Goal: Information Seeking & Learning: Learn about a topic

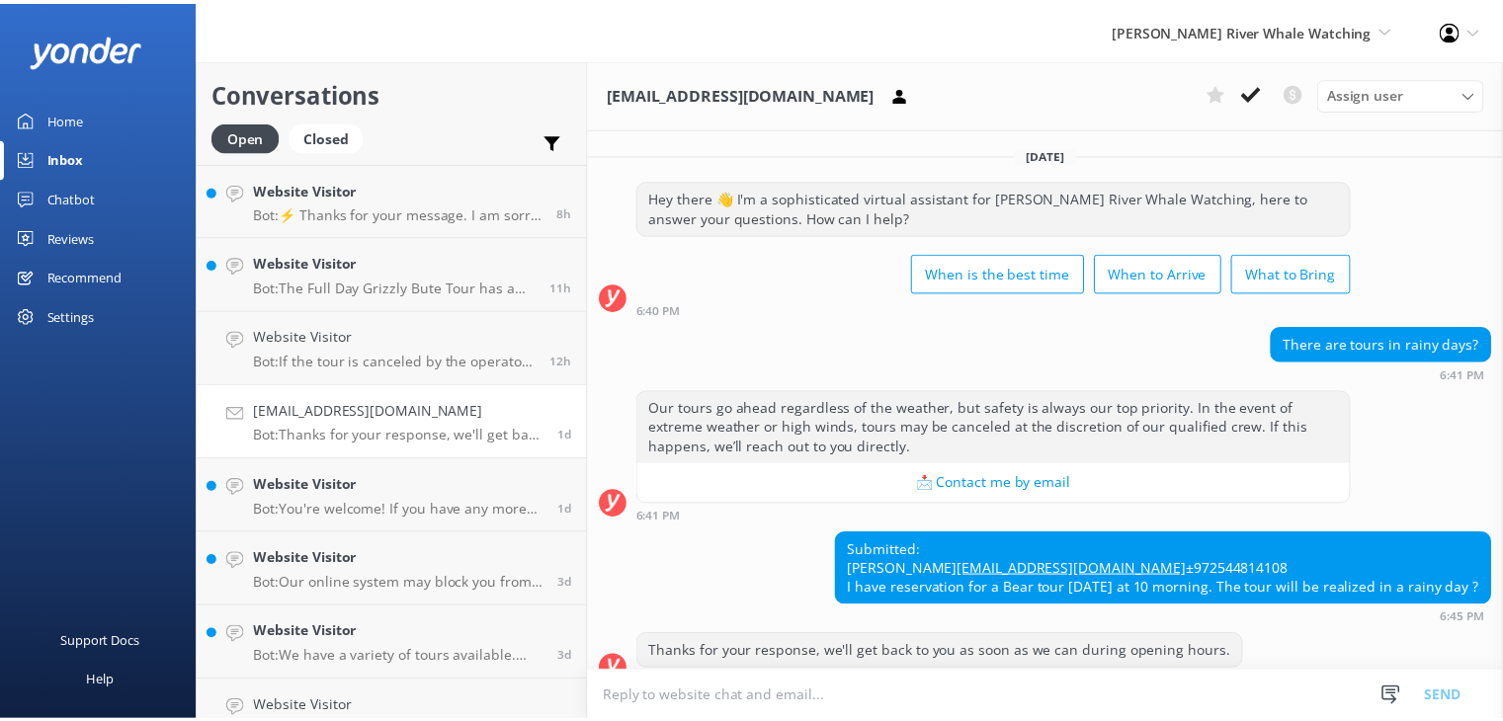
scroll to position [63, 0]
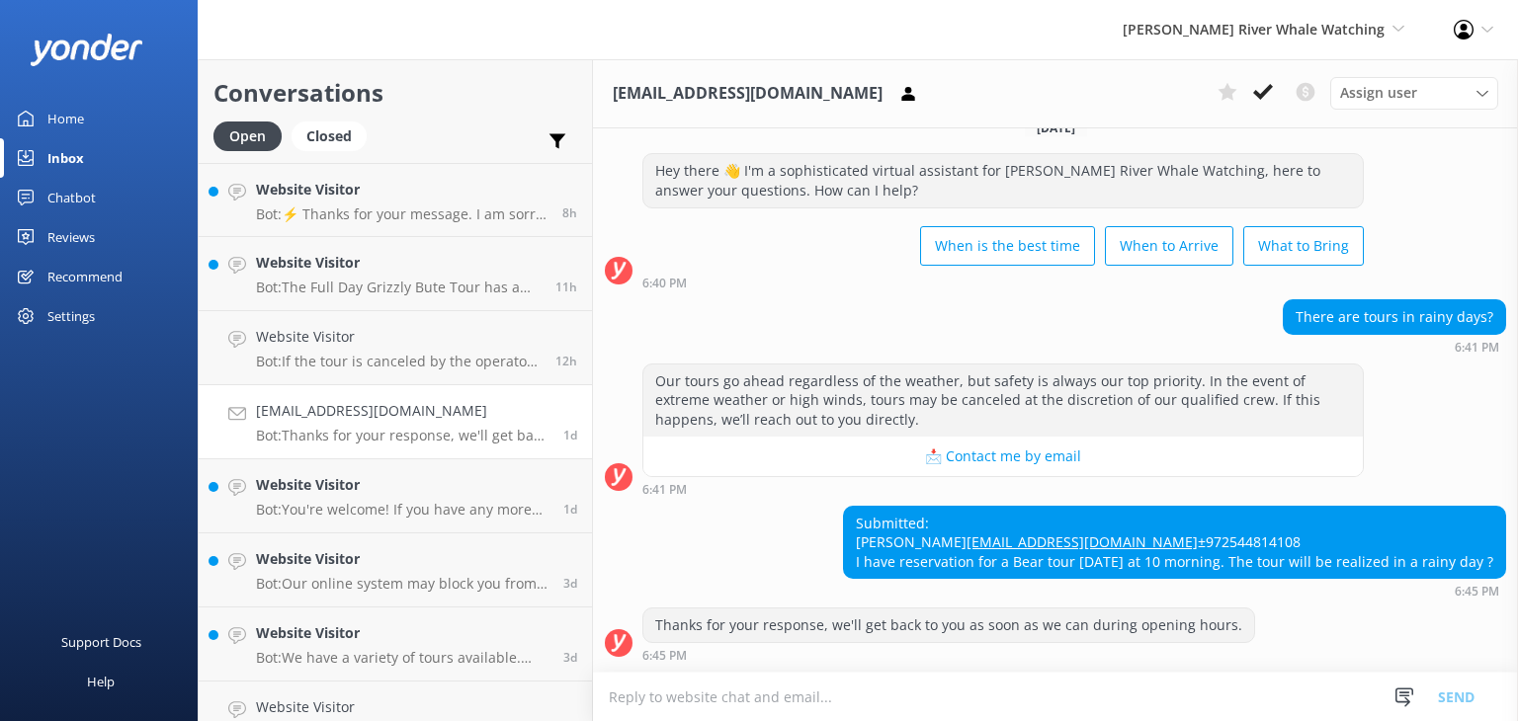
click at [76, 125] on div "Home" at bounding box center [65, 119] width 37 height 40
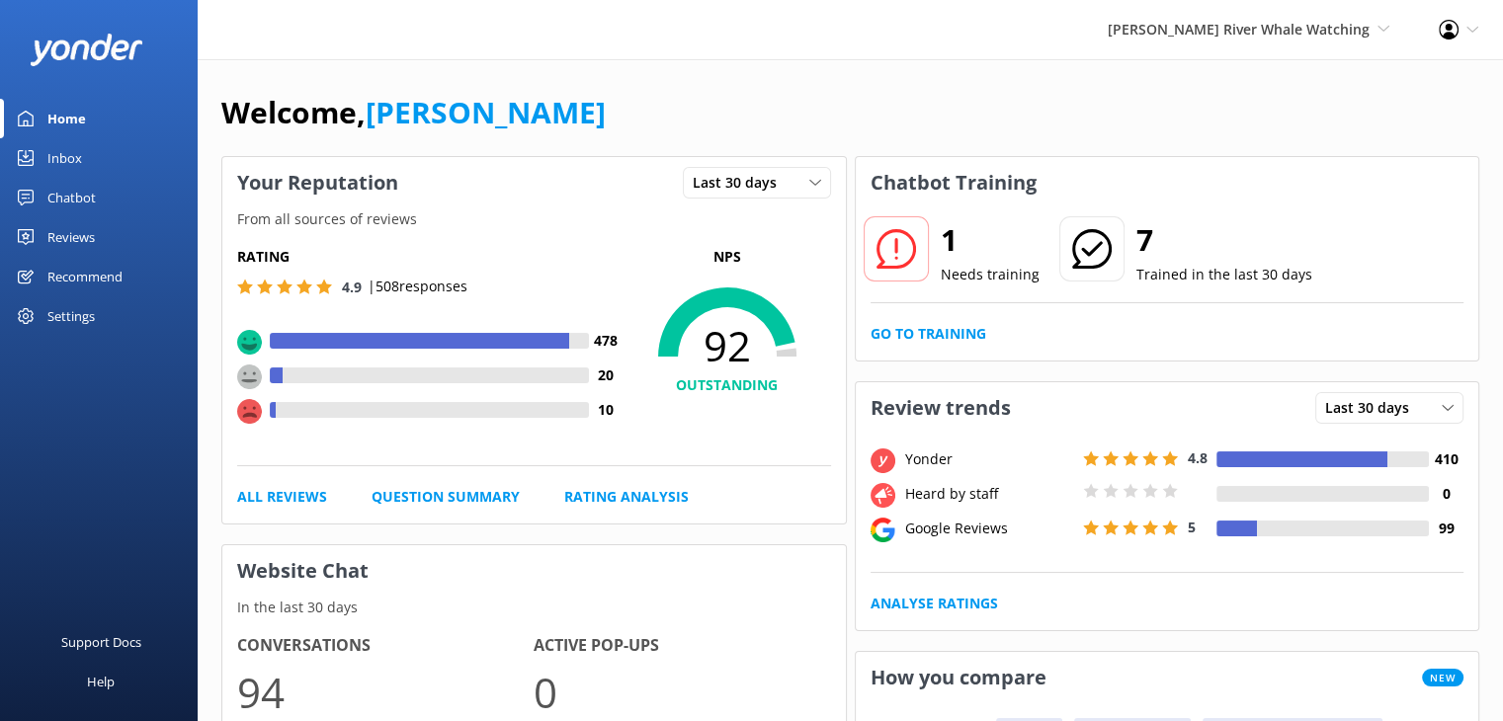
click at [85, 195] on div "Chatbot" at bounding box center [71, 198] width 48 height 40
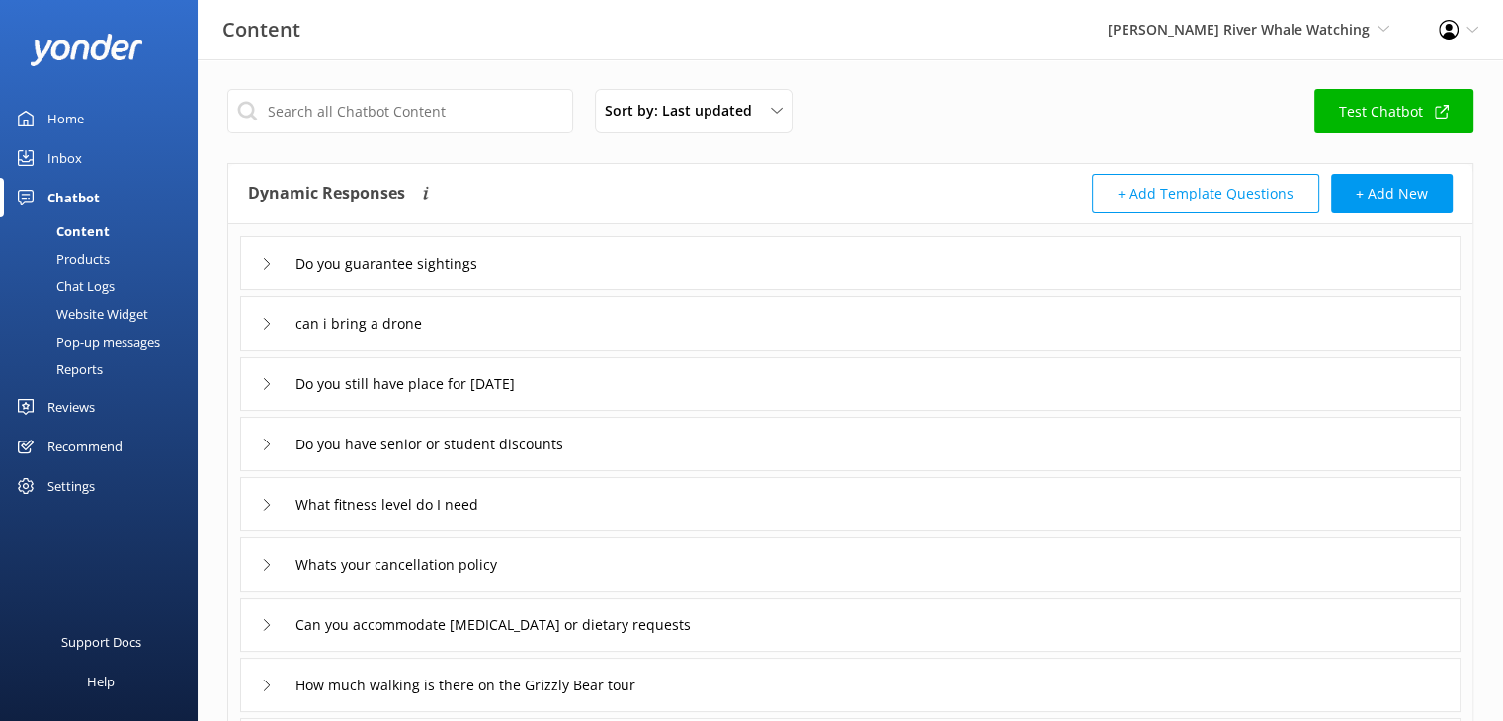
drag, startPoint x: 312, startPoint y: 196, endPoint x: 299, endPoint y: 204, distance: 15.1
click at [312, 197] on h4 "Dynamic Responses" at bounding box center [326, 194] width 157 height 40
click at [265, 266] on icon at bounding box center [267, 264] width 12 height 12
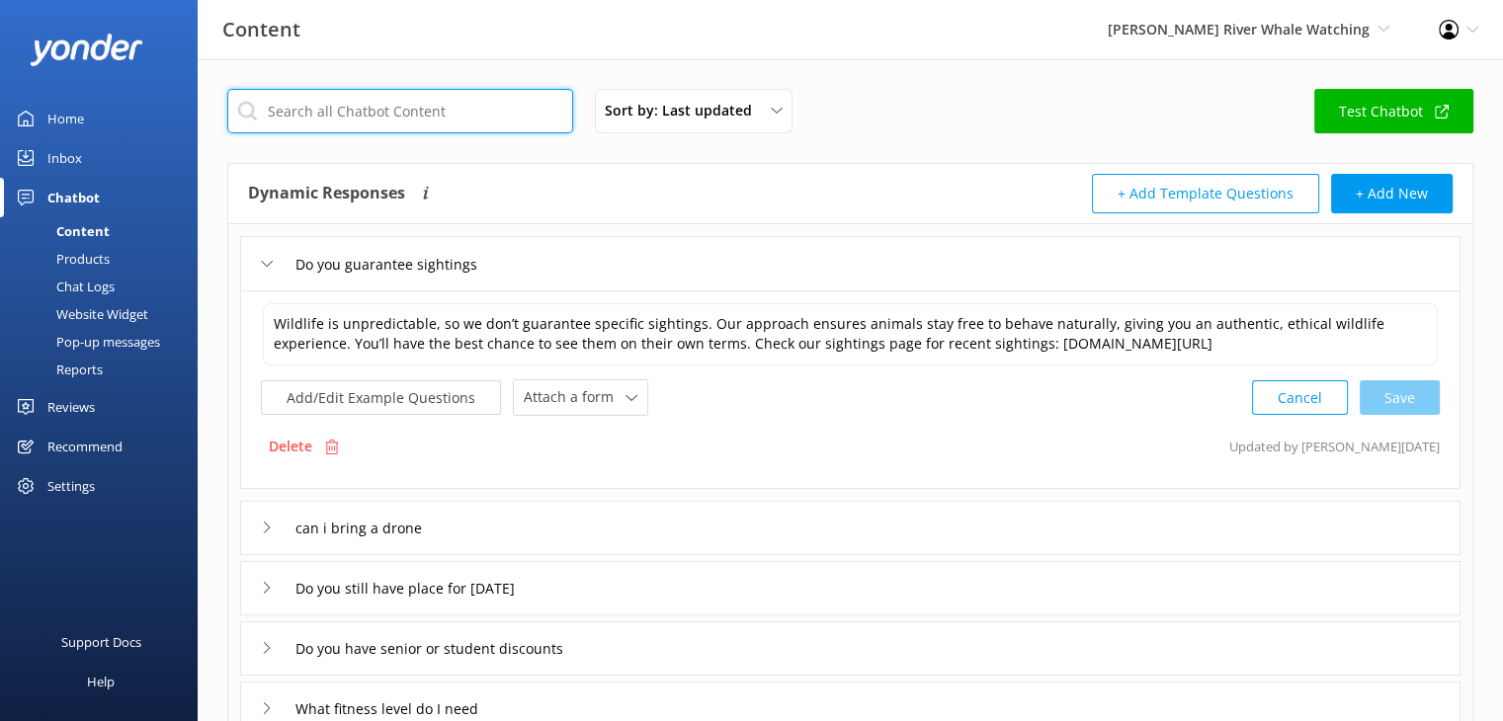
click at [455, 114] on input "text" at bounding box center [400, 111] width 346 height 44
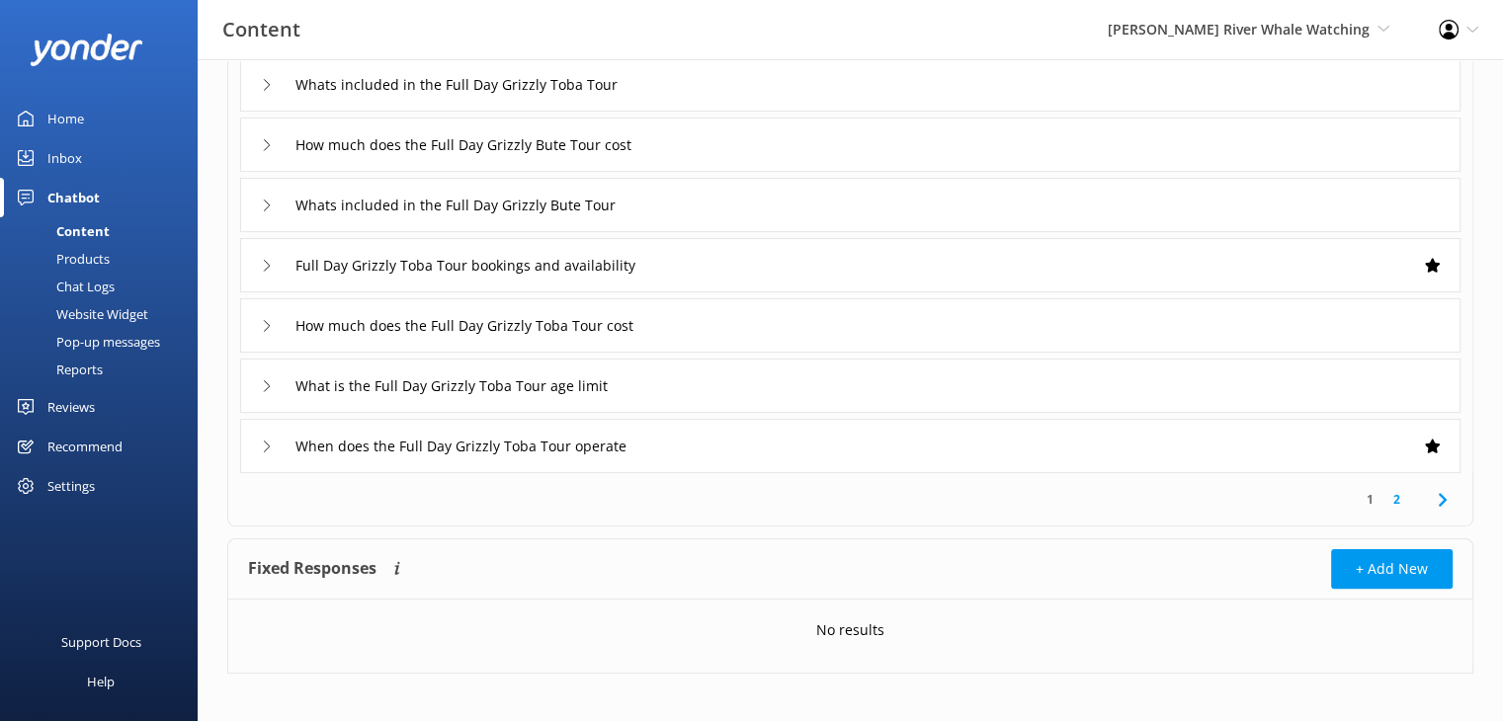
scroll to position [372, 0]
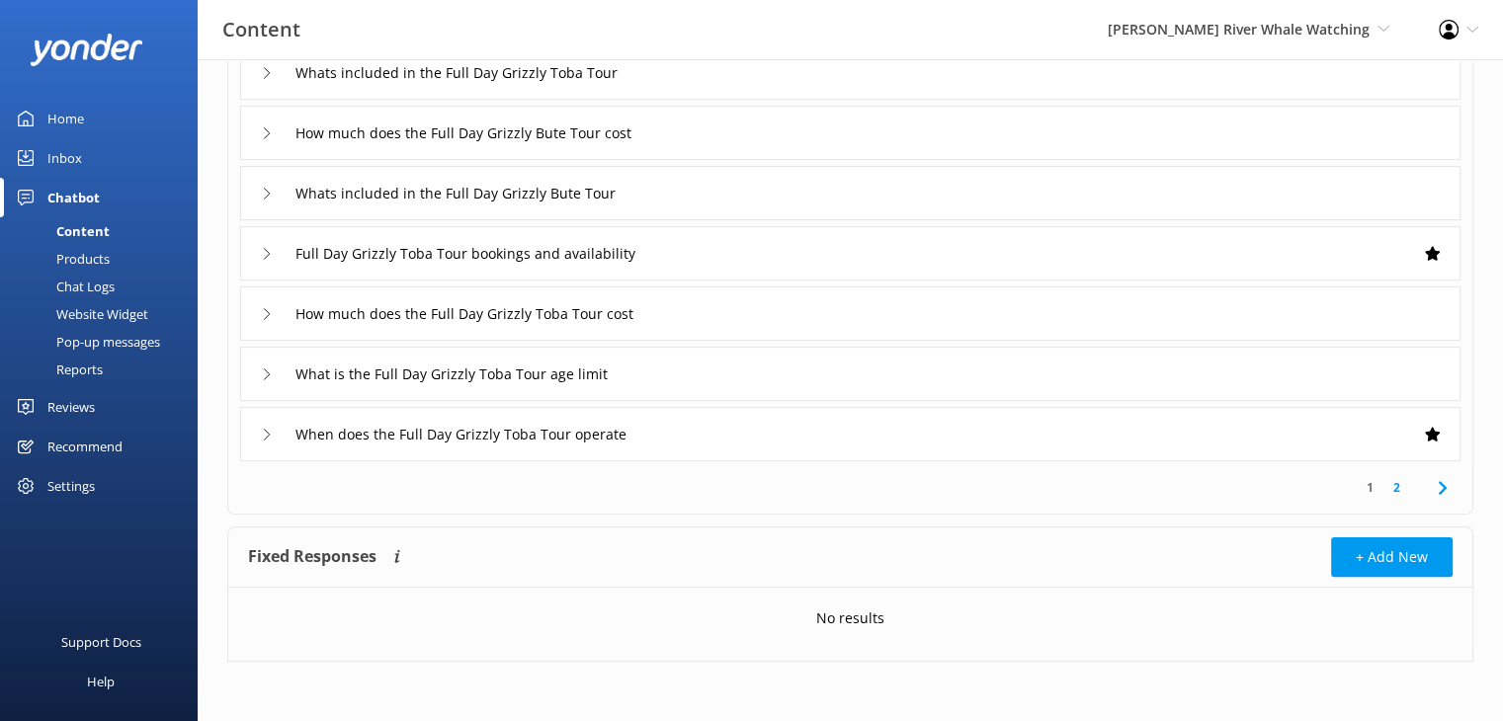
click at [1397, 486] on link "2" at bounding box center [1396, 487] width 27 height 19
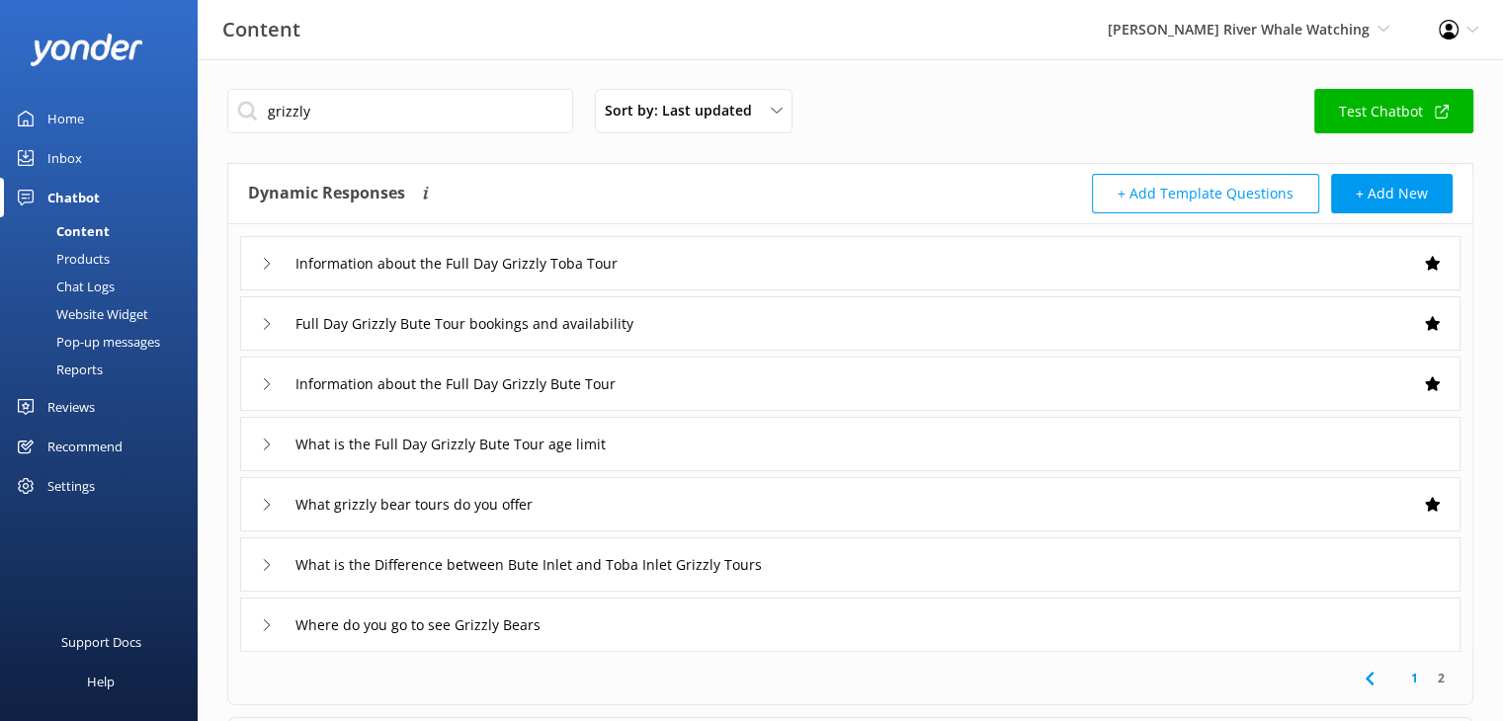
click at [269, 260] on icon at bounding box center [267, 264] width 12 height 12
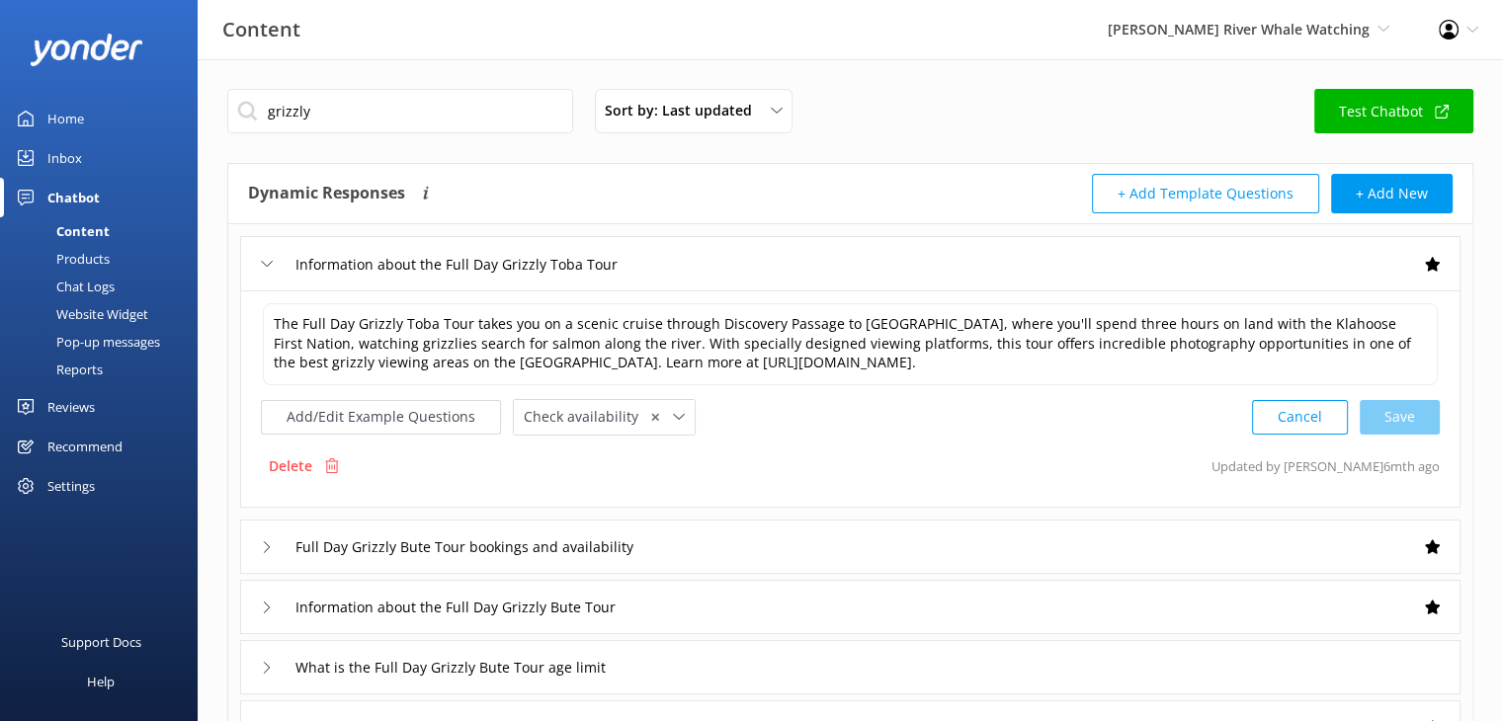
click at [272, 265] on icon at bounding box center [267, 264] width 12 height 12
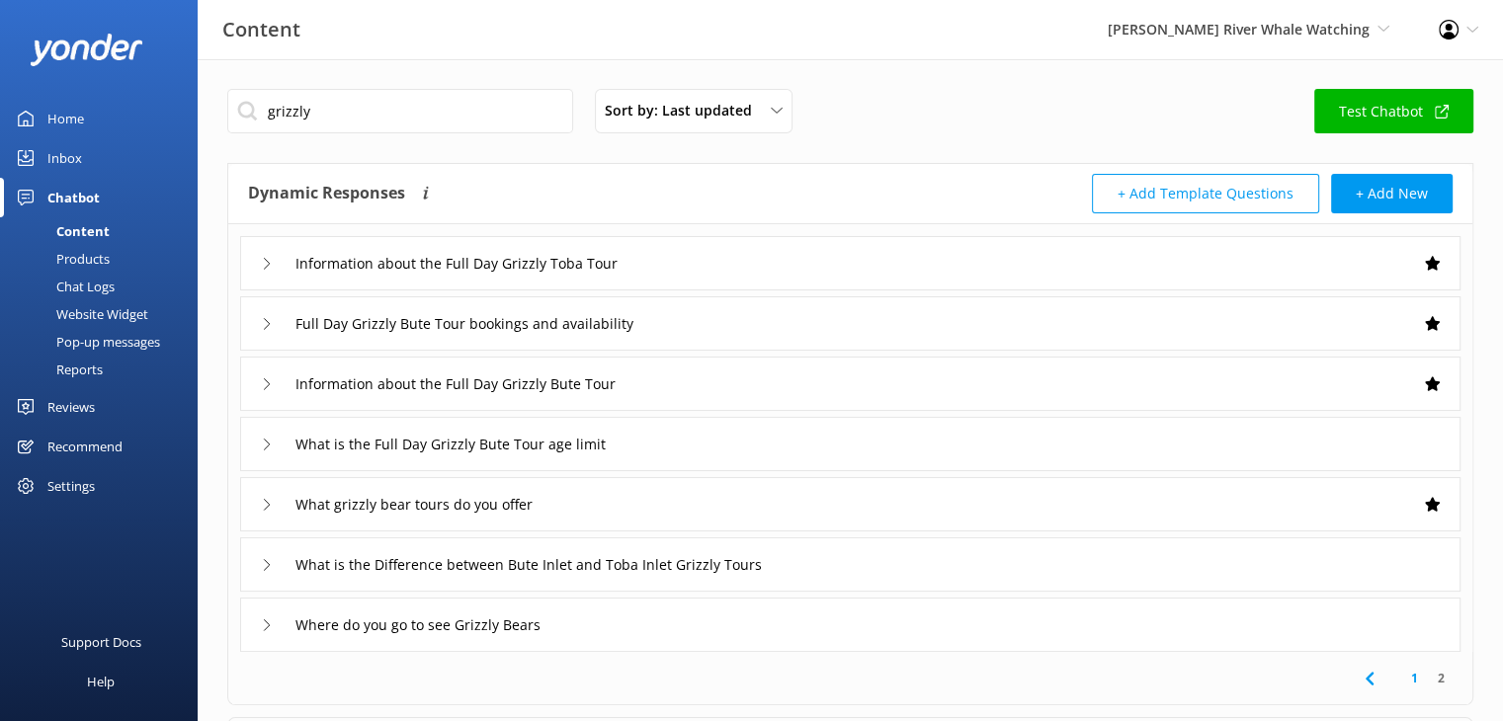
click at [262, 324] on icon at bounding box center [267, 324] width 12 height 12
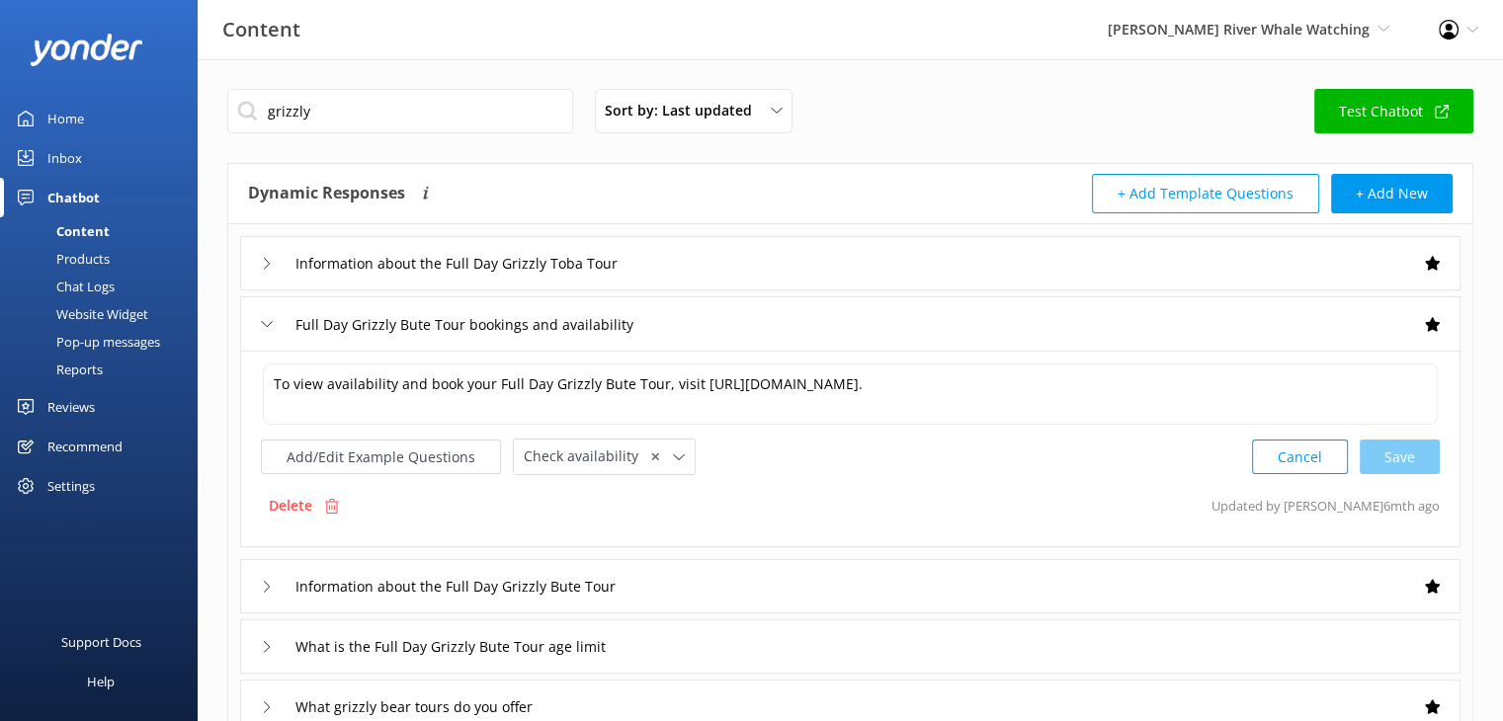
click at [262, 318] on icon at bounding box center [267, 324] width 12 height 12
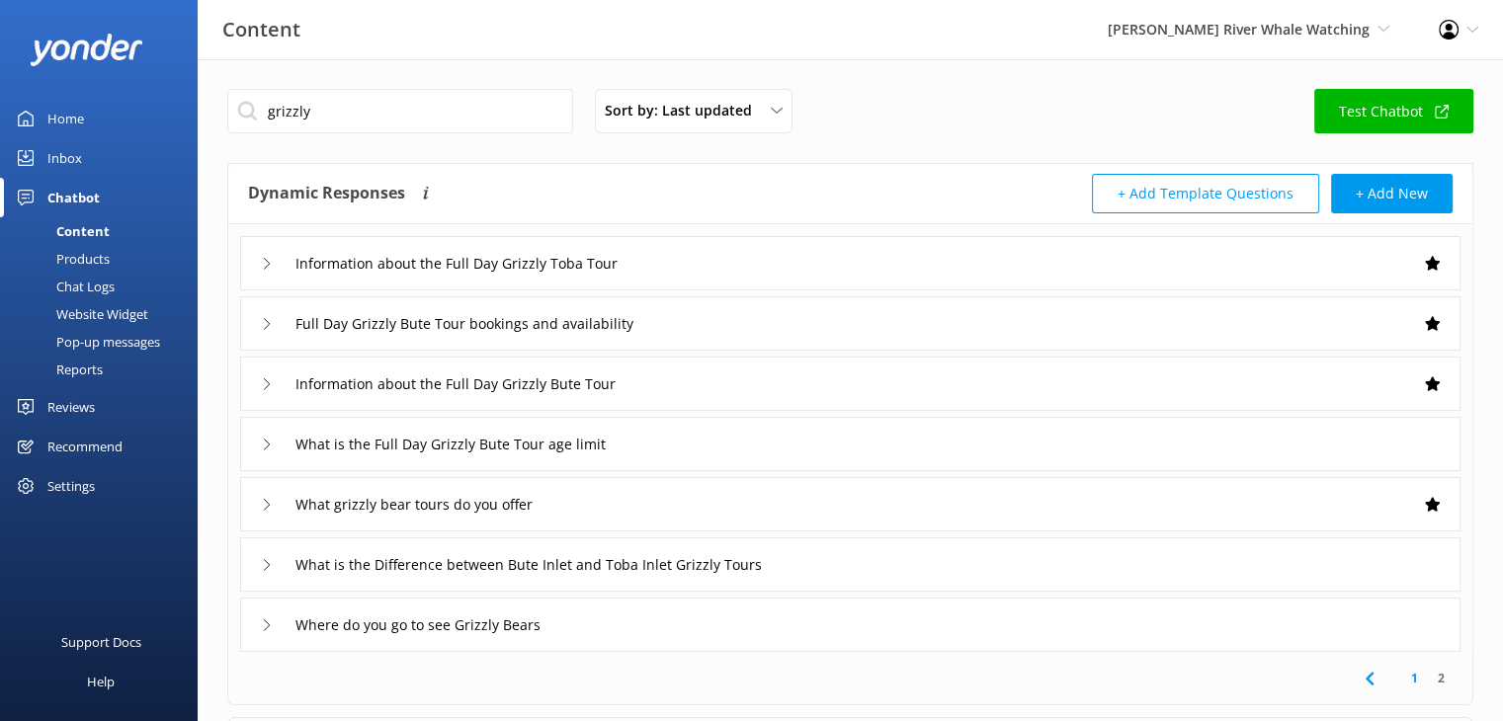
click at [268, 385] on icon at bounding box center [267, 384] width 12 height 12
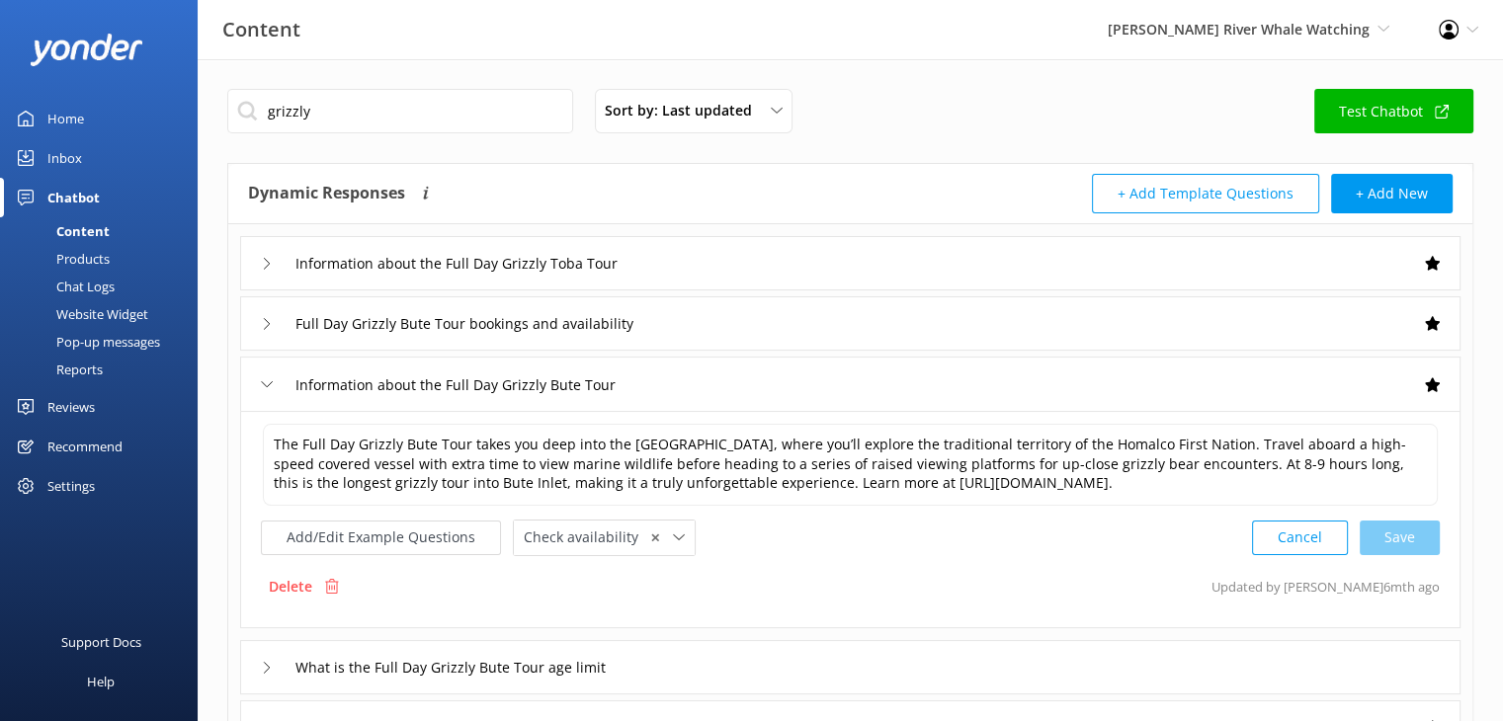
click at [261, 375] on div "Information about the Full Day Grizzly Bute Tour" at bounding box center [462, 385] width 403 height 33
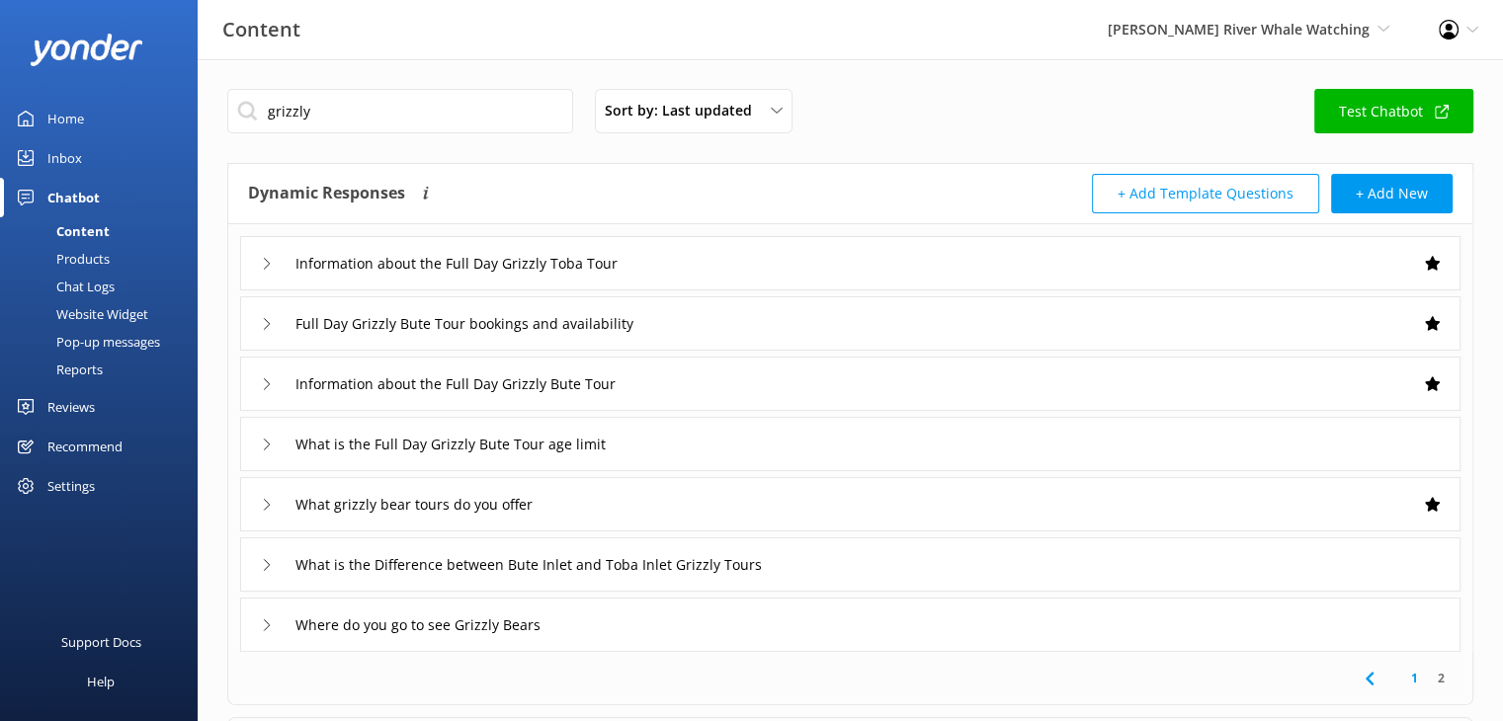
click at [269, 443] on icon at bounding box center [267, 445] width 12 height 12
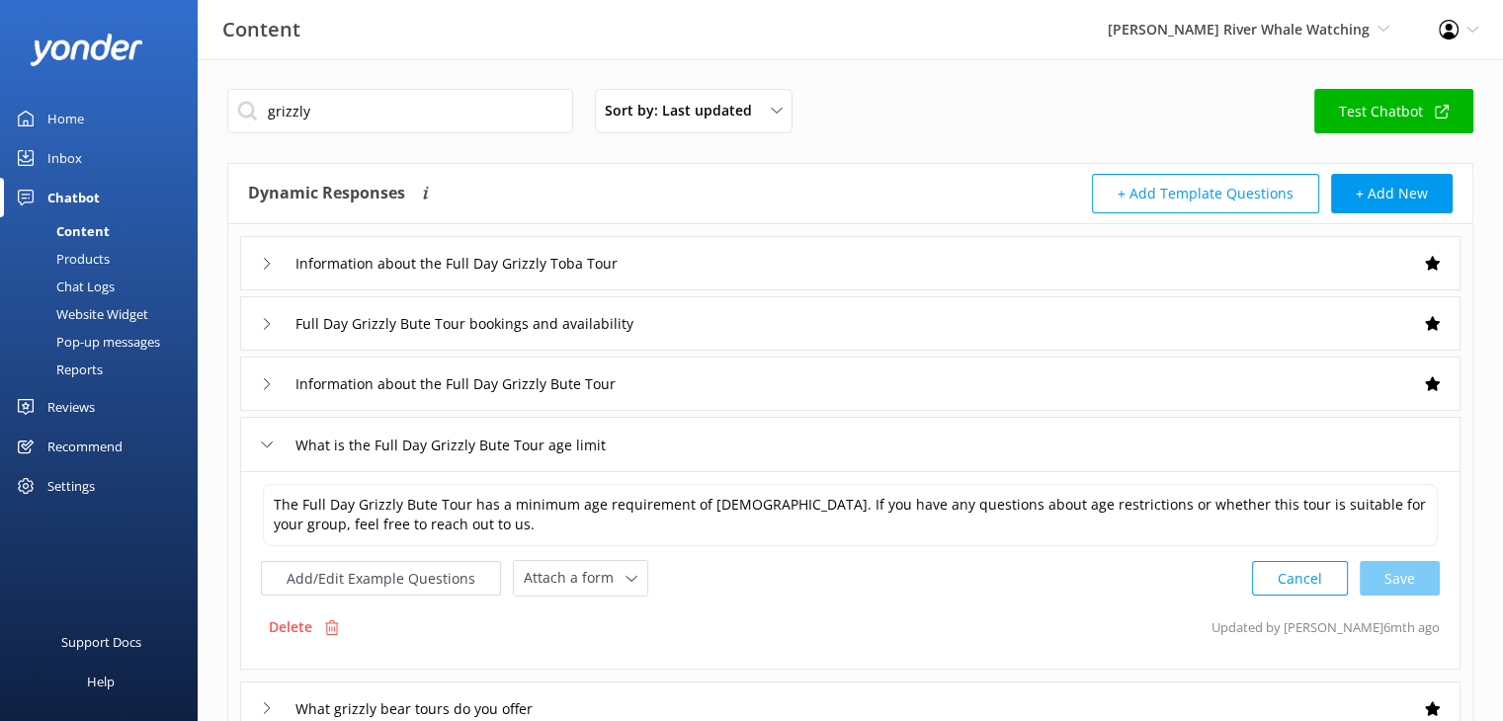
click at [268, 443] on icon at bounding box center [267, 445] width 12 height 12
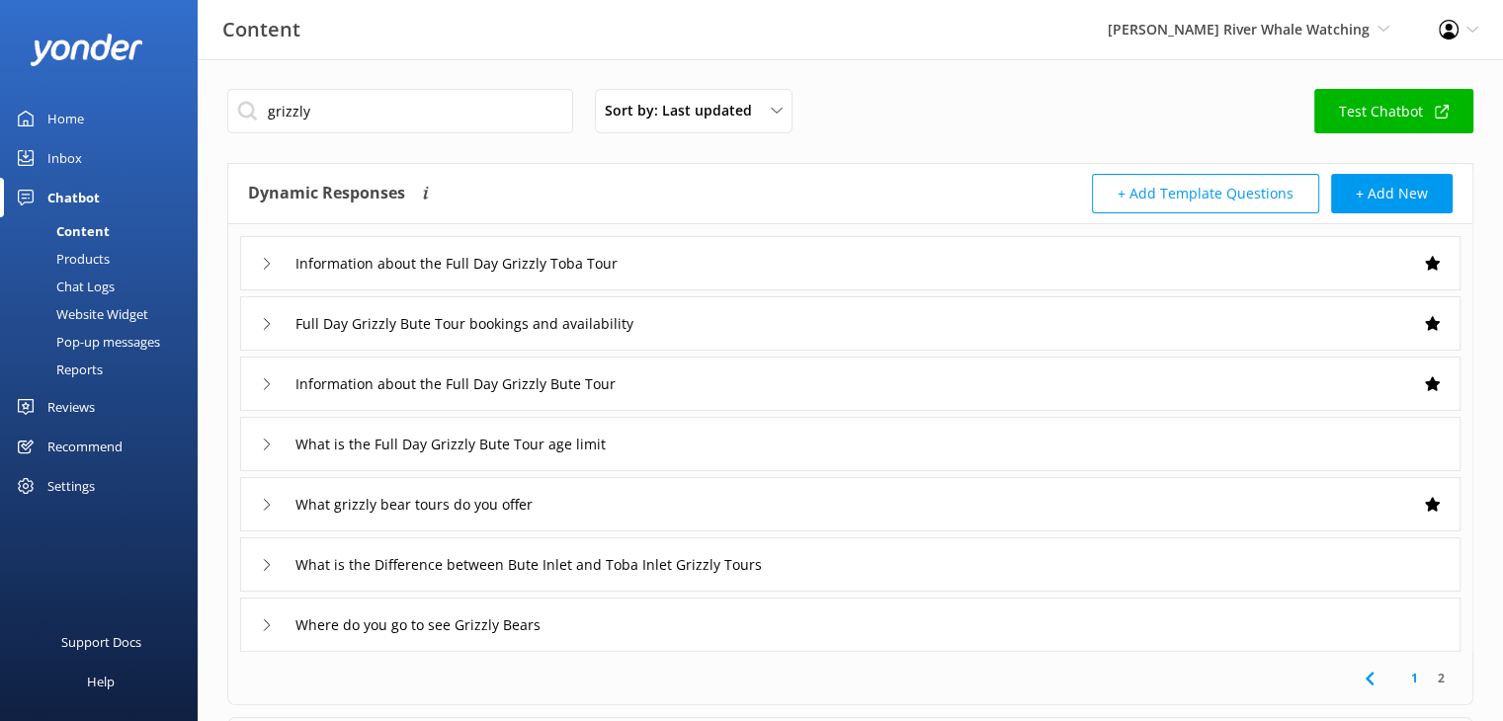
click at [265, 503] on icon at bounding box center [267, 505] width 12 height 12
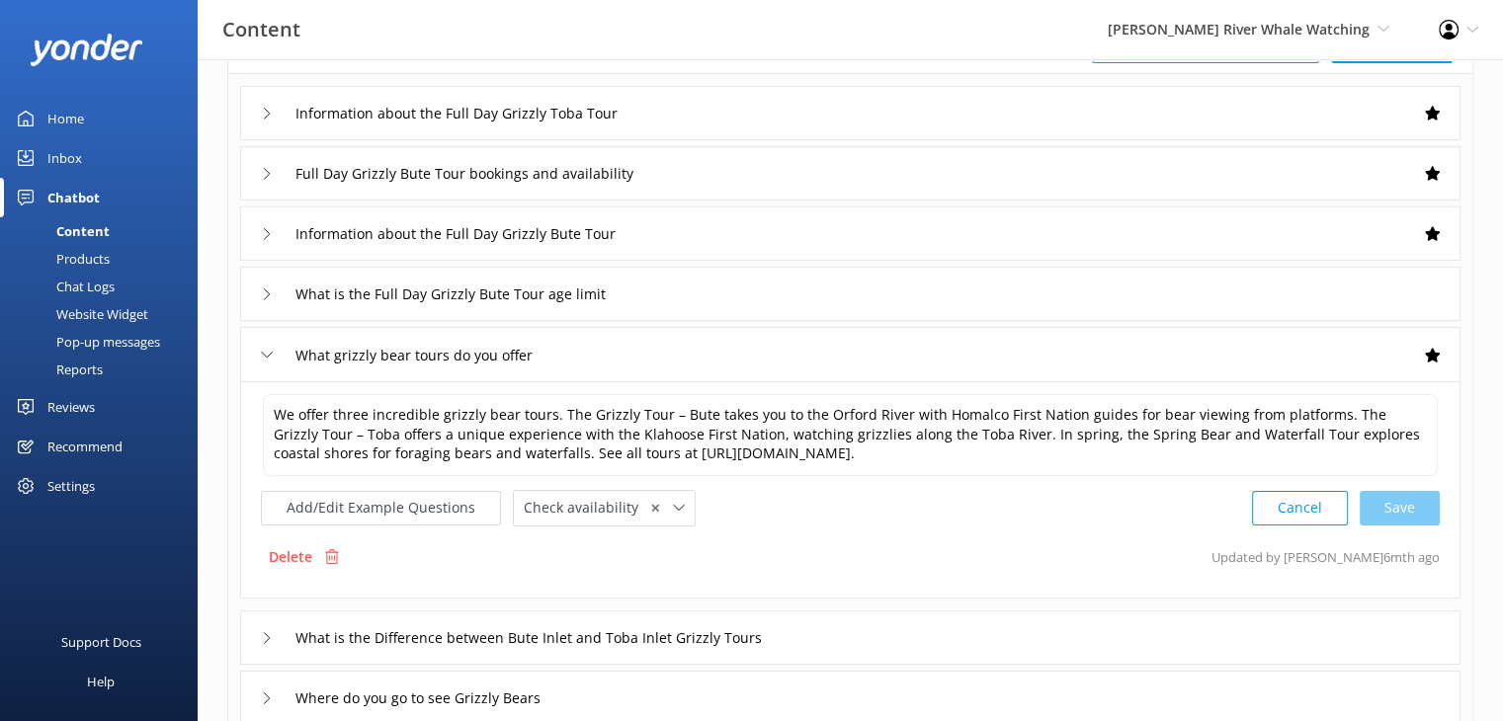
scroll to position [198, 0]
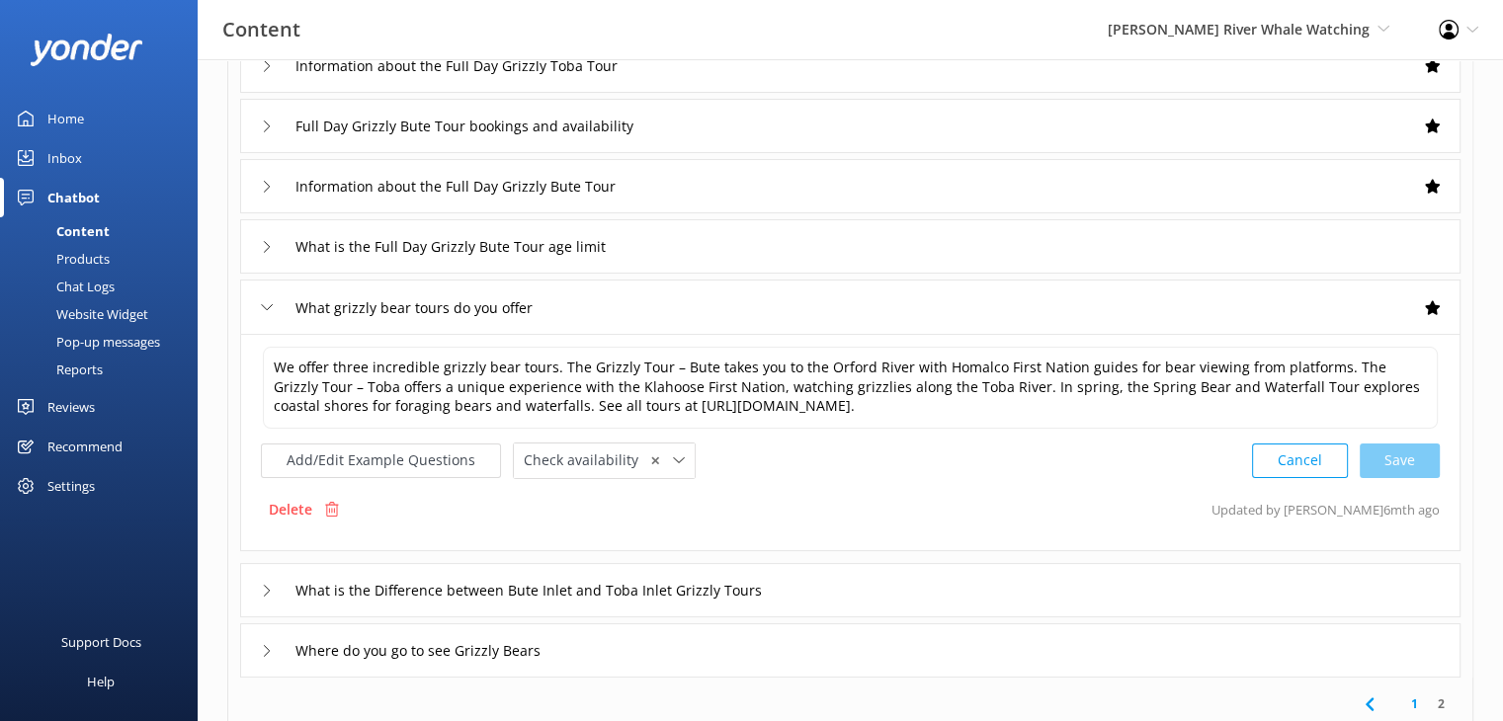
click at [264, 301] on icon at bounding box center [267, 307] width 12 height 12
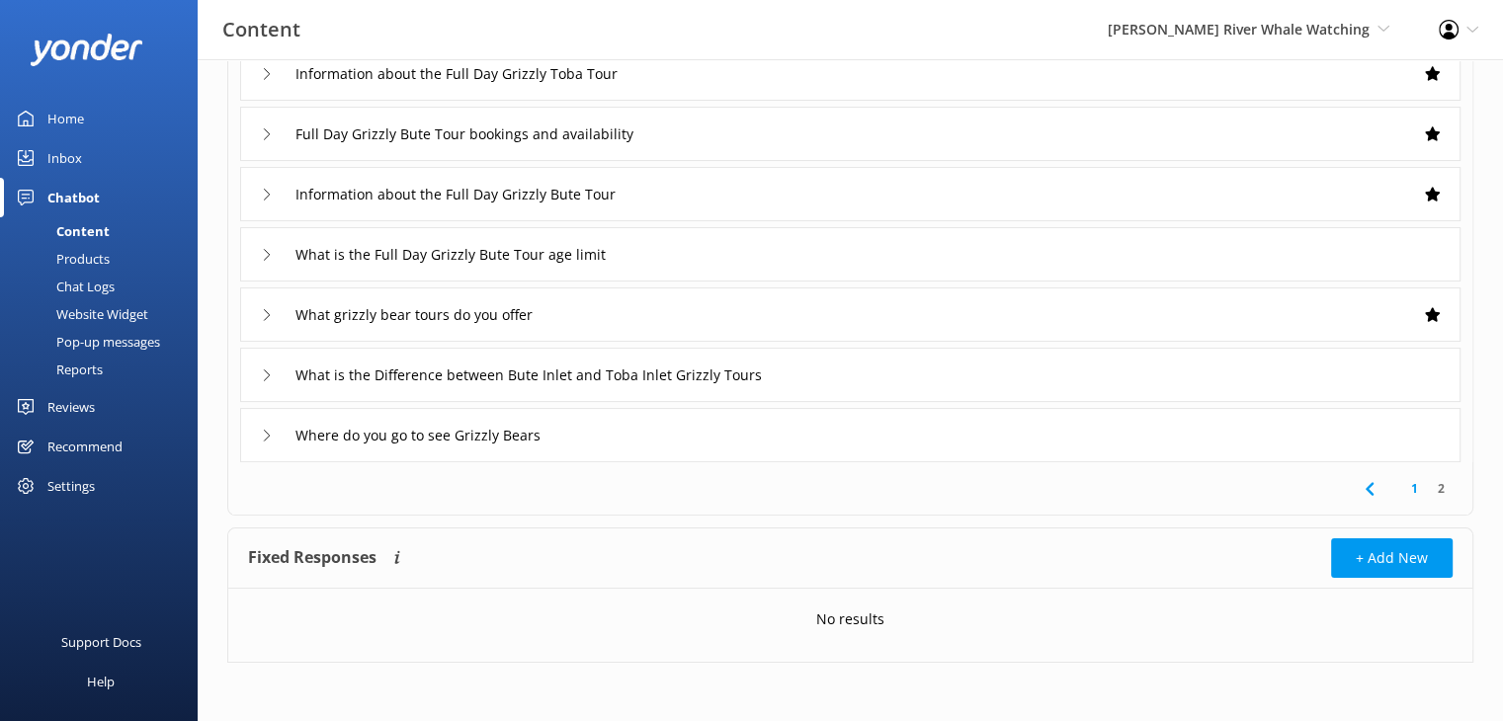
click at [258, 372] on div "What is the Difference between Bute Inlet and Toba Inlet Grizzly Tours" at bounding box center [850, 375] width 1220 height 54
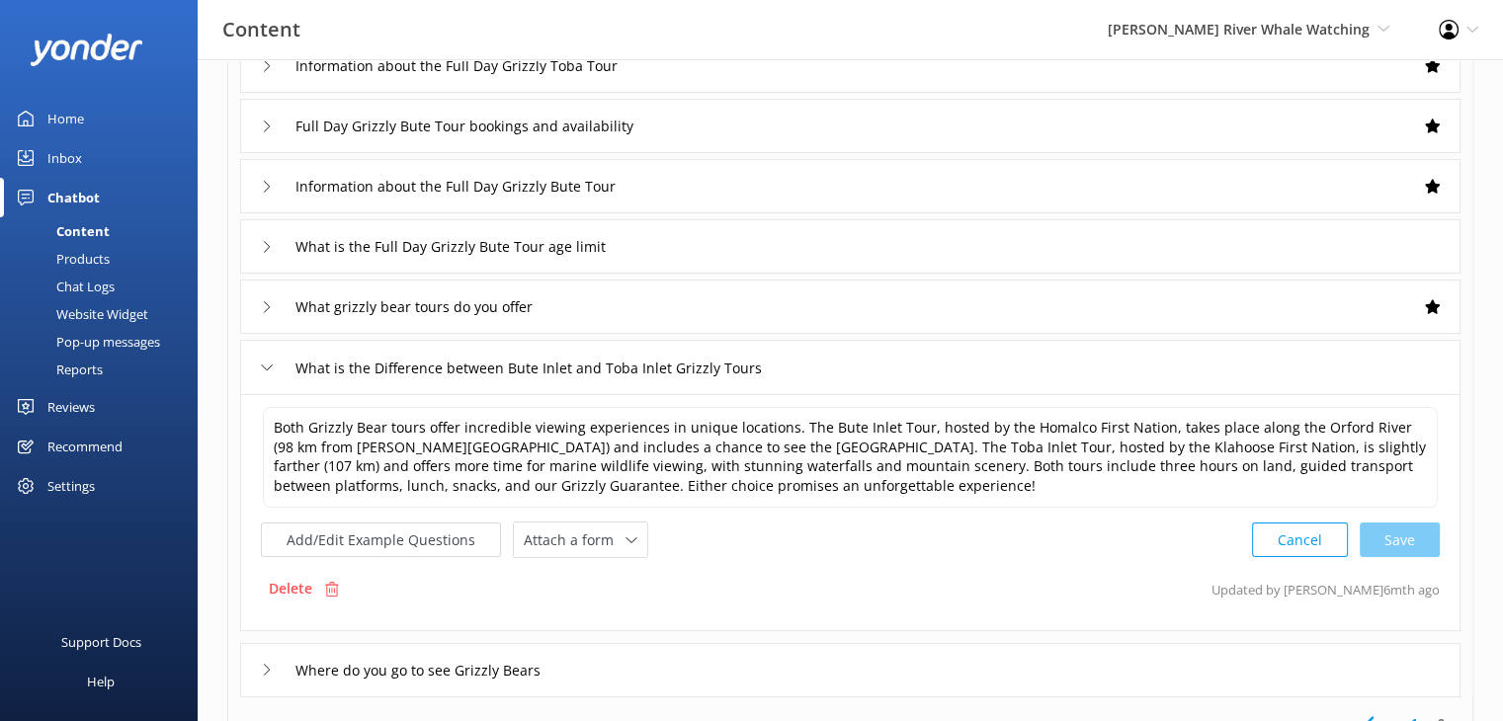
scroll to position [296, 0]
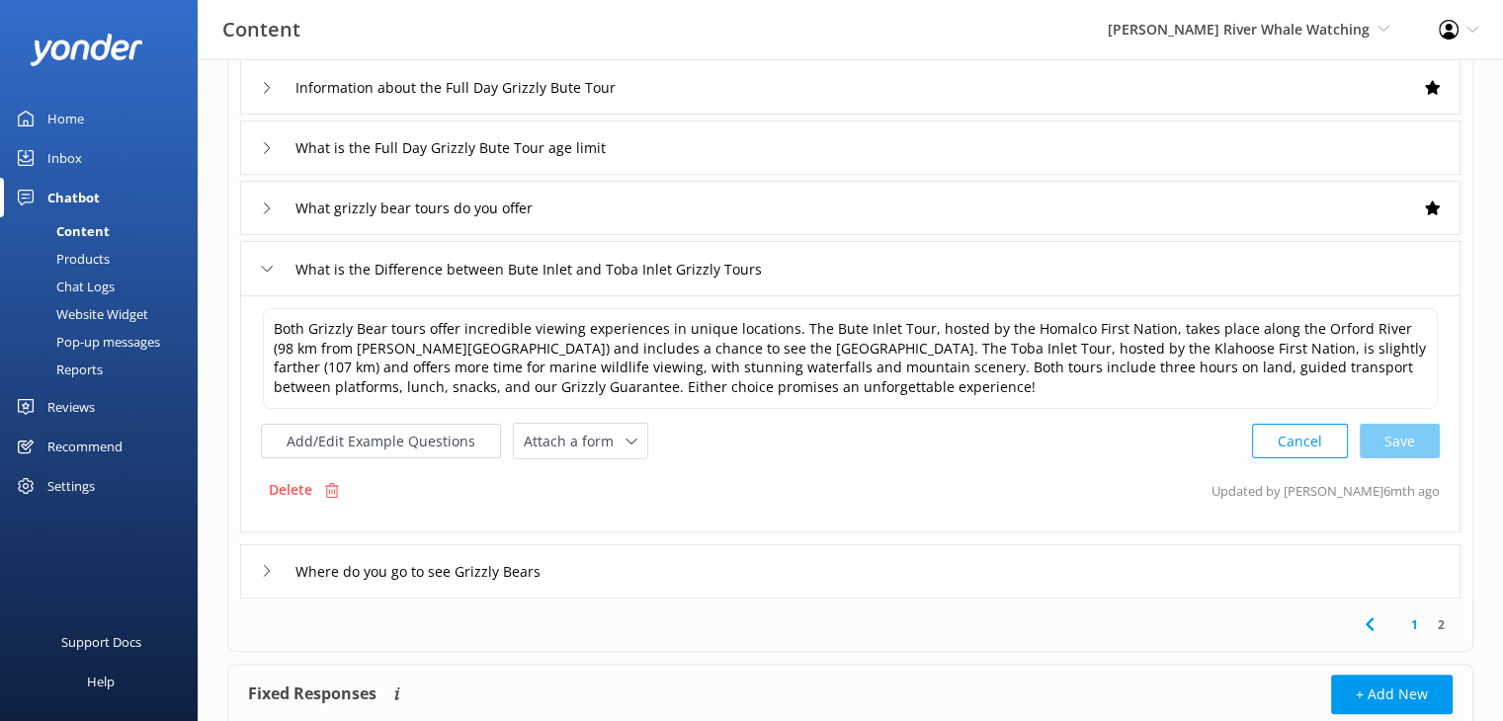
click at [266, 275] on div "What is the Difference between Bute Inlet and Toba Inlet Grizzly Tours" at bounding box center [549, 269] width 577 height 33
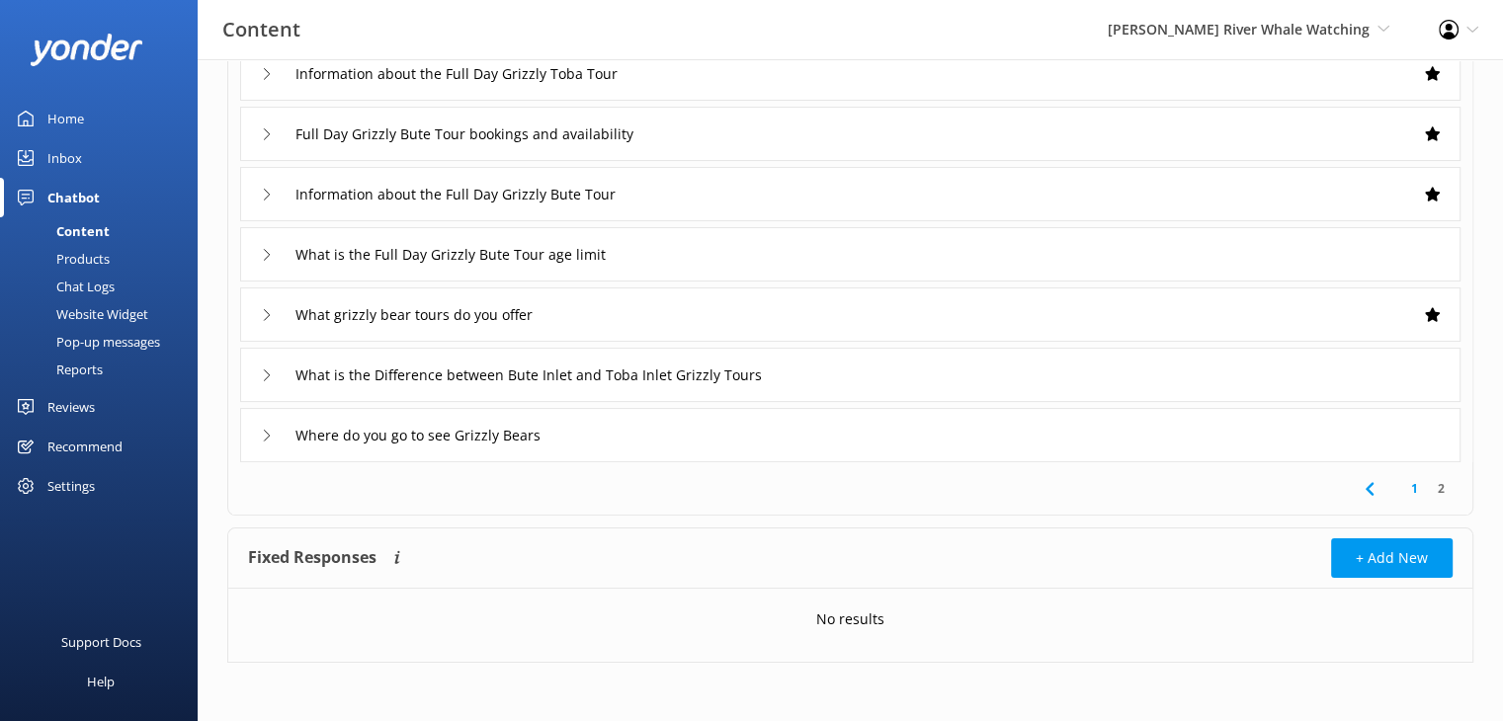
click at [265, 442] on div "Where do you go to see Grizzly Bears" at bounding box center [415, 435] width 308 height 33
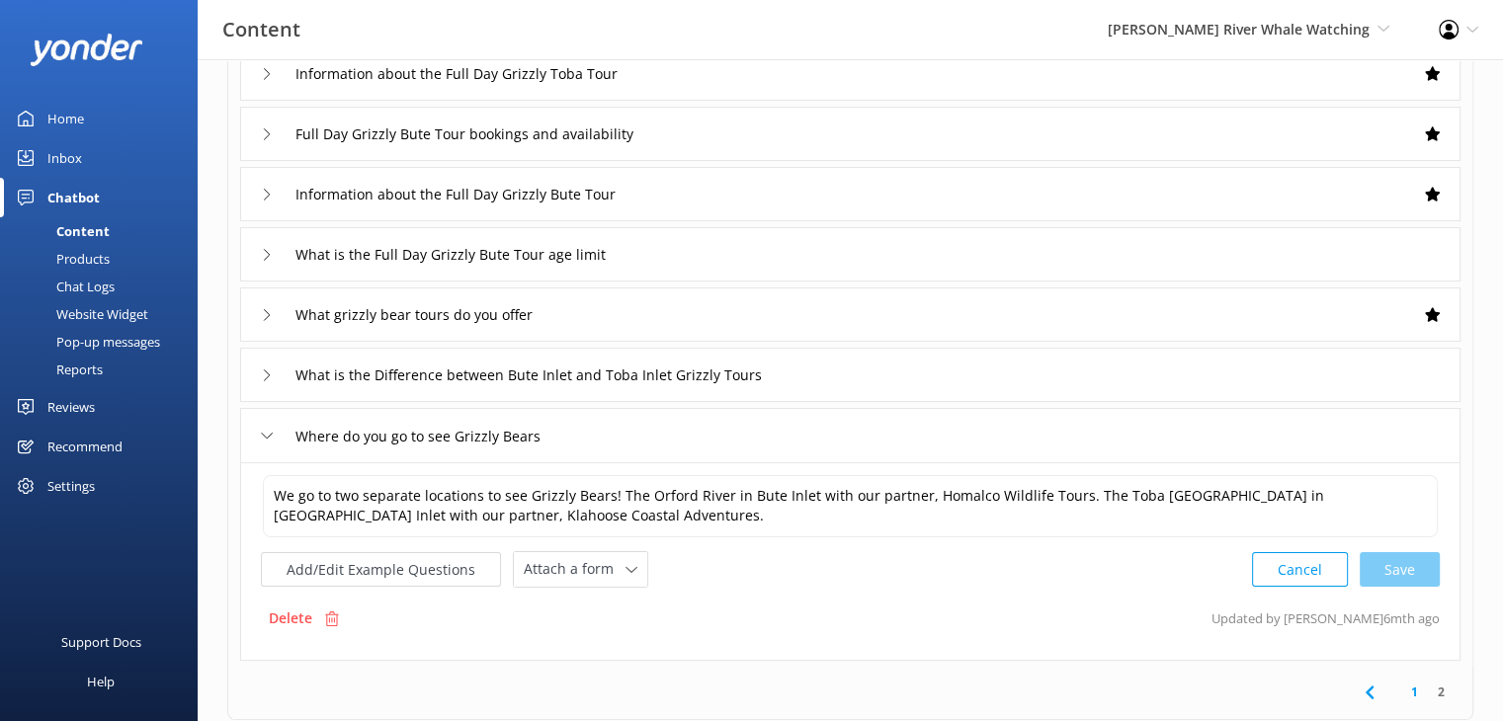
scroll to position [296, 0]
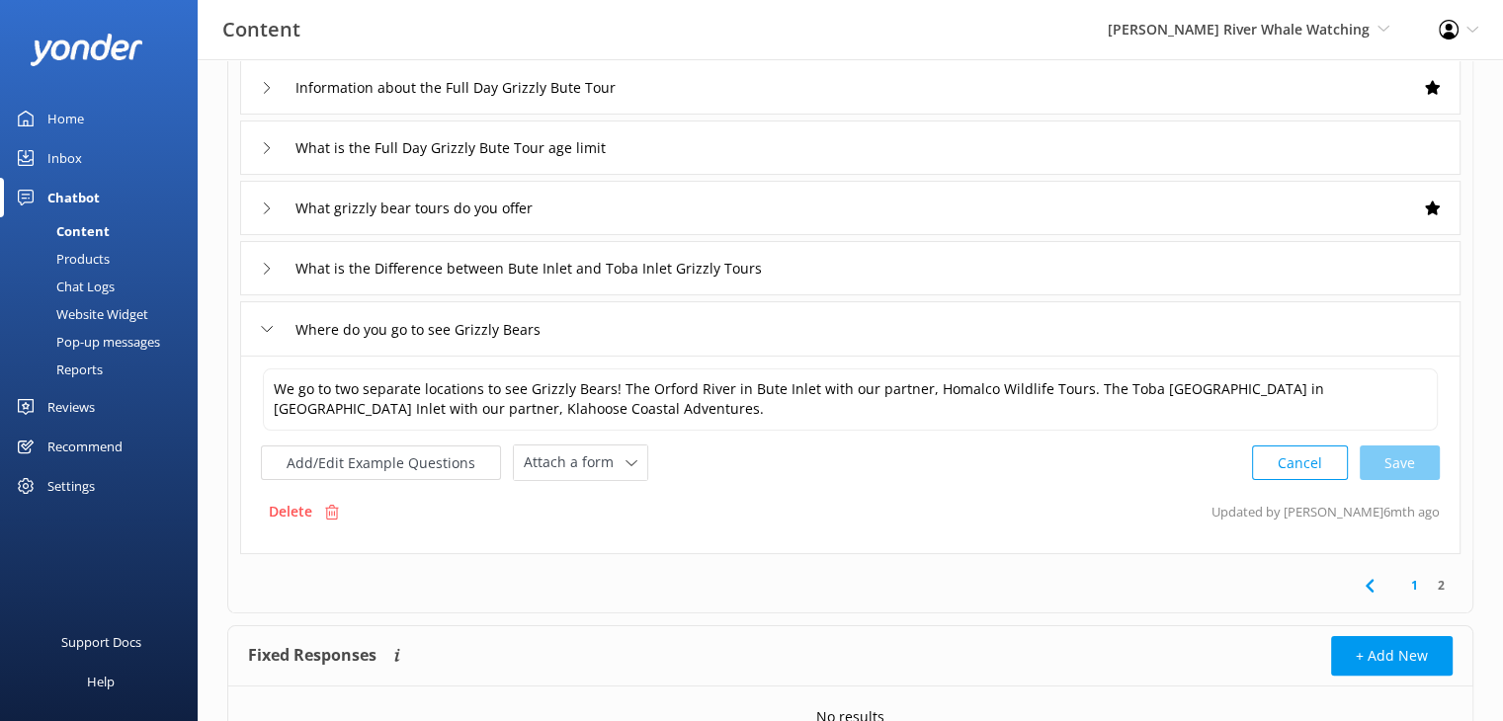
click at [275, 335] on div "Where do you go to see Grizzly Bears" at bounding box center [415, 329] width 308 height 33
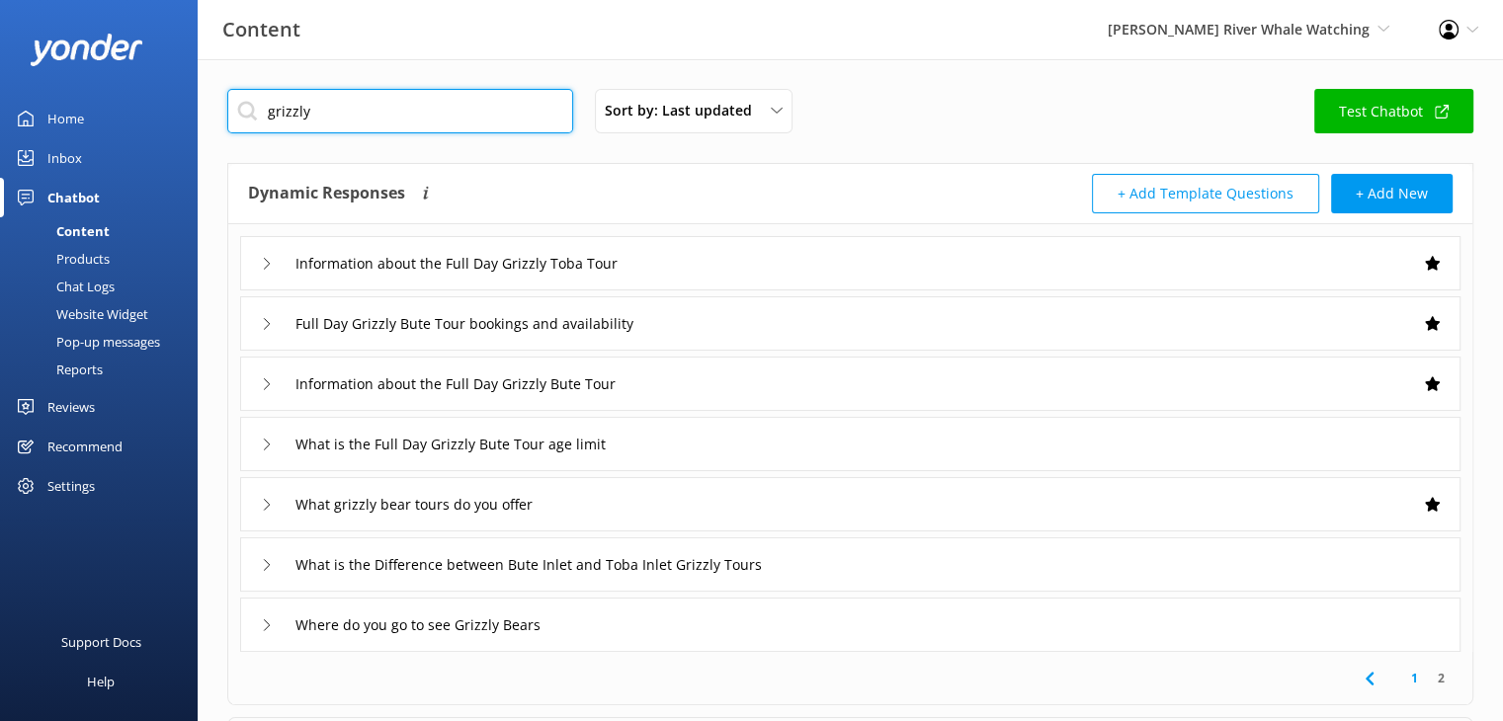
drag, startPoint x: 336, startPoint y: 104, endPoint x: 0, endPoint y: 72, distance: 337.4
click at [0, 78] on div "Content [PERSON_NAME] River Whale Watching Wildcoast Adventures [PERSON_NAME] R…" at bounding box center [751, 485] width 1503 height 853
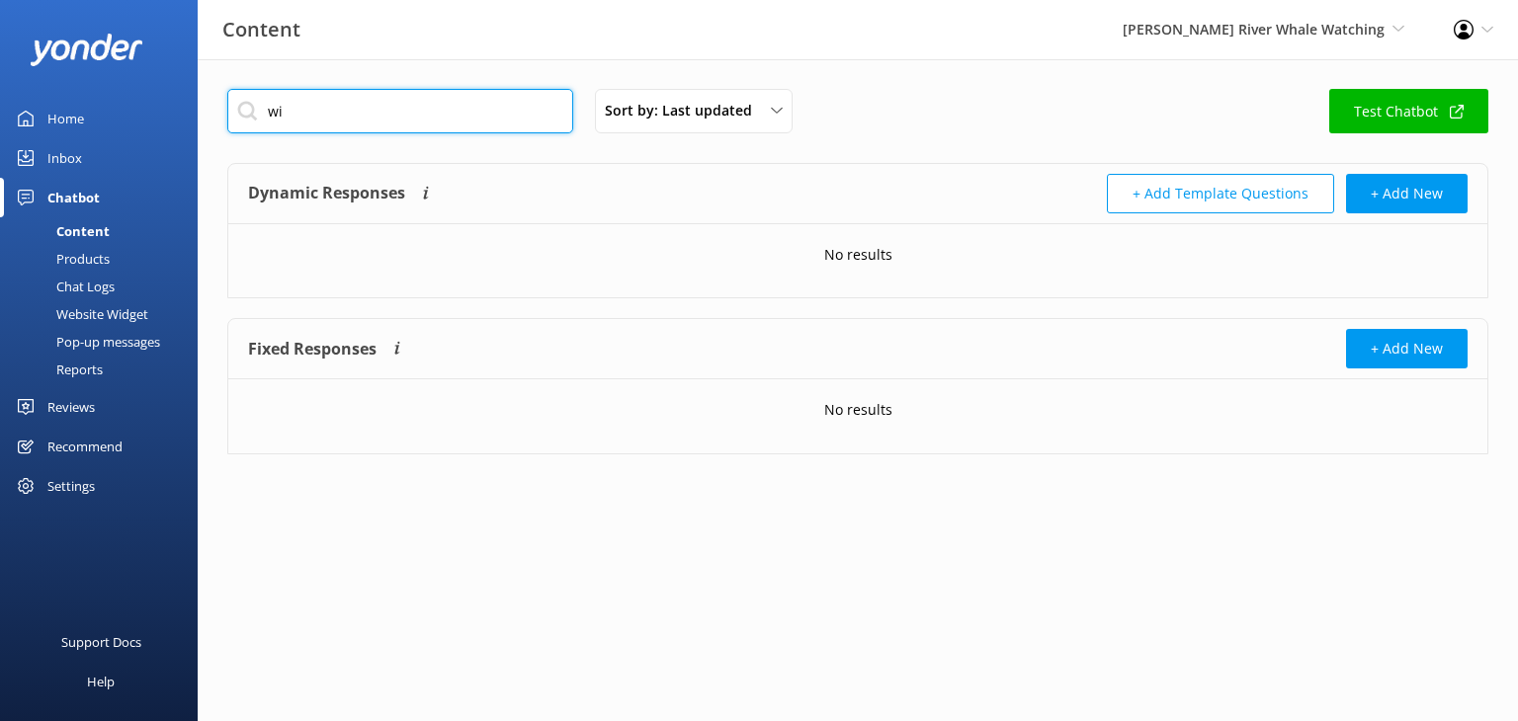
type input "w"
type input "guarantee"
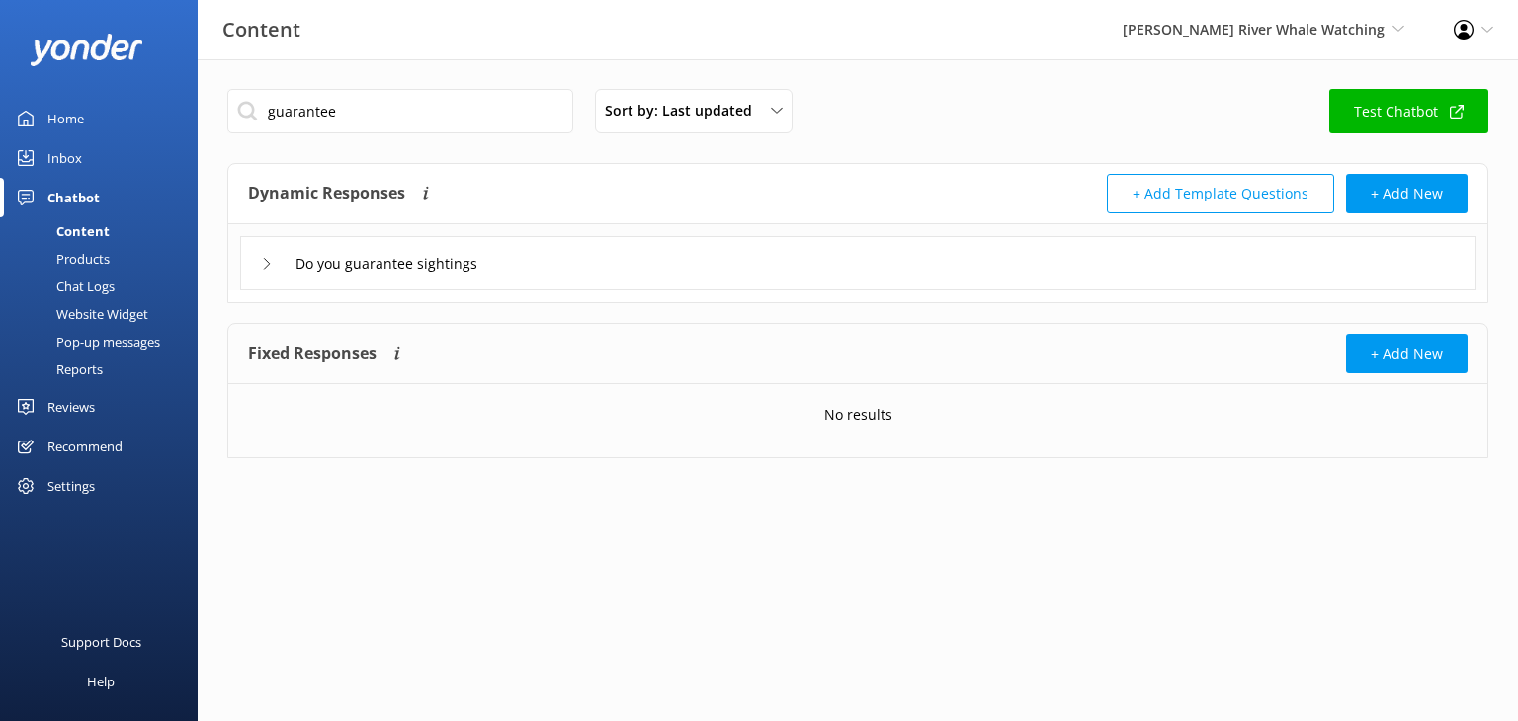
click at [277, 268] on div "Do you guarantee sightings" at bounding box center [375, 263] width 229 height 33
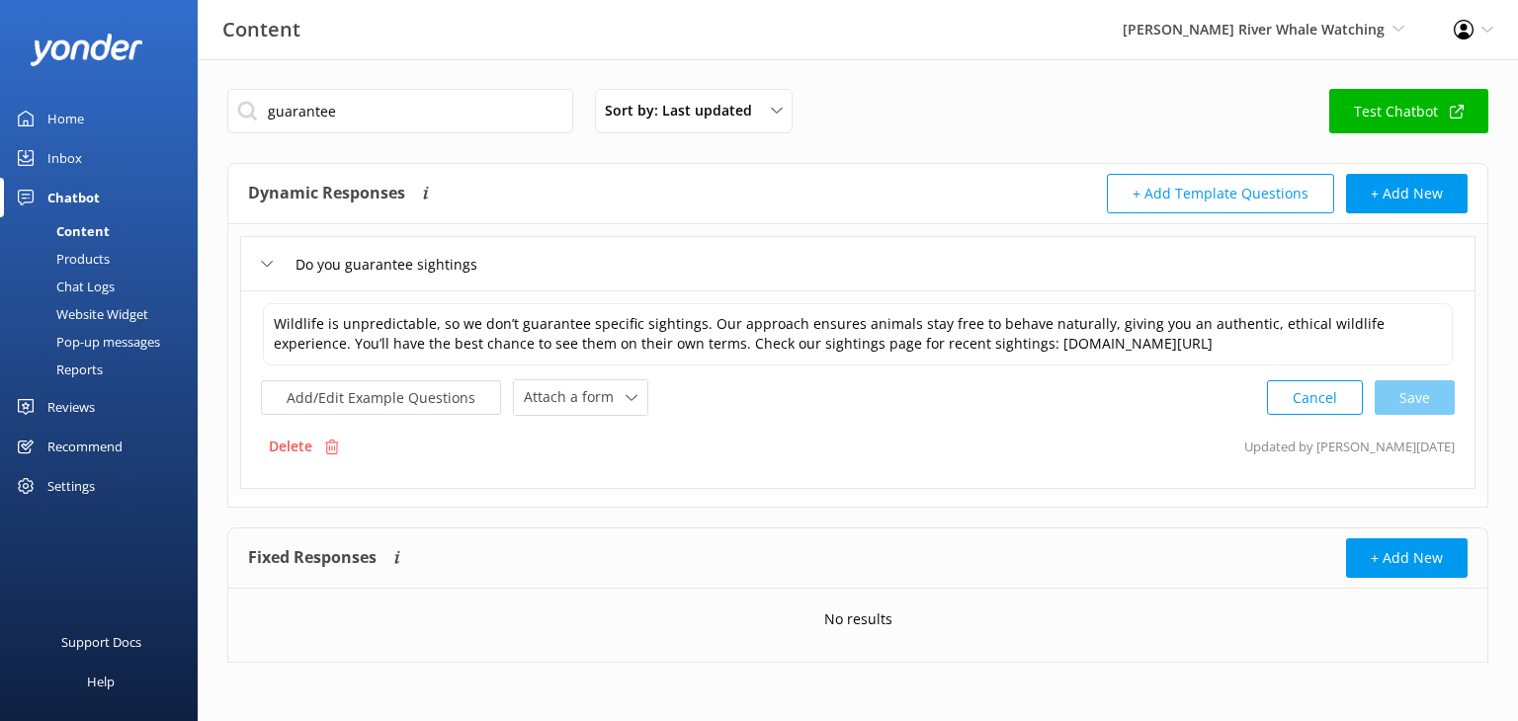
click at [63, 114] on div "Home" at bounding box center [65, 119] width 37 height 40
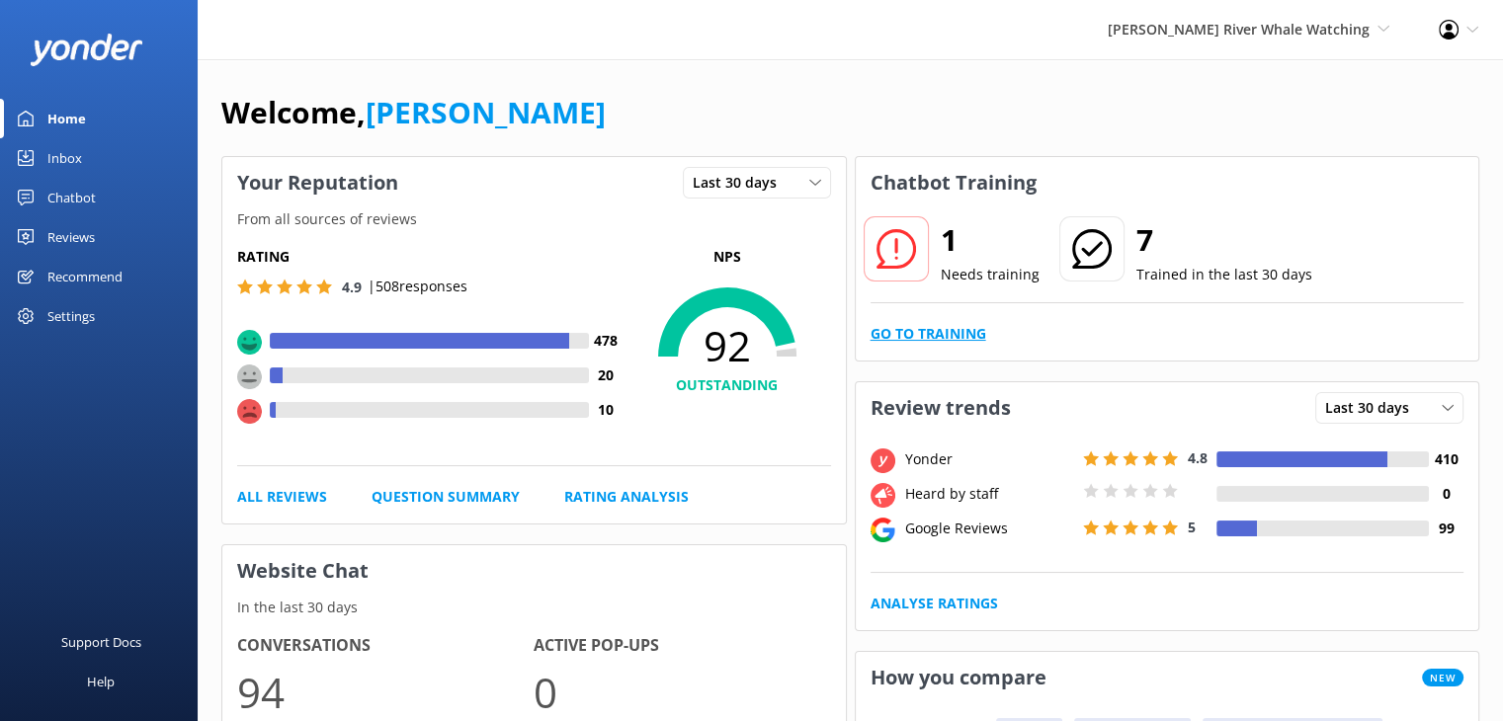
click at [924, 336] on link "Go to Training" at bounding box center [928, 334] width 116 height 22
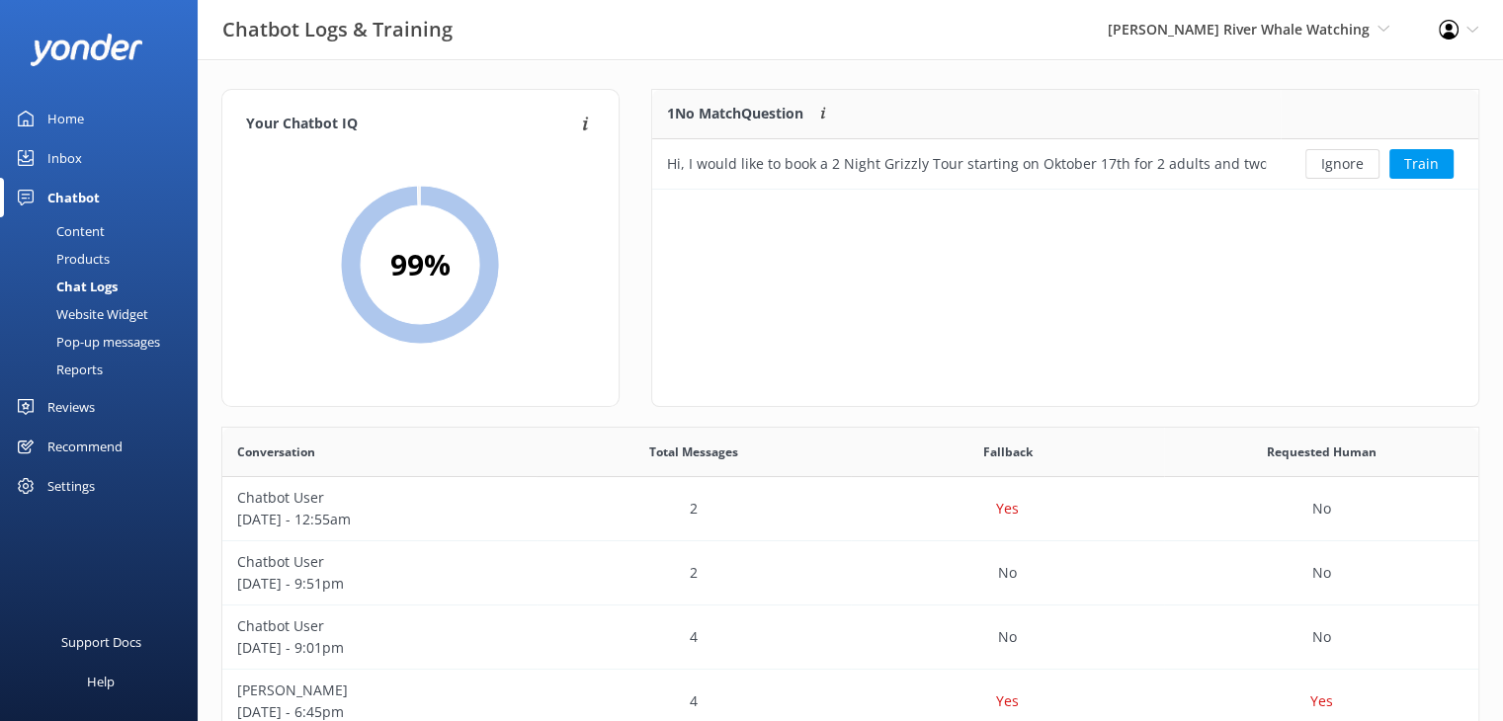
scroll to position [677, 1241]
click at [1424, 168] on button "Train" at bounding box center [1421, 164] width 64 height 30
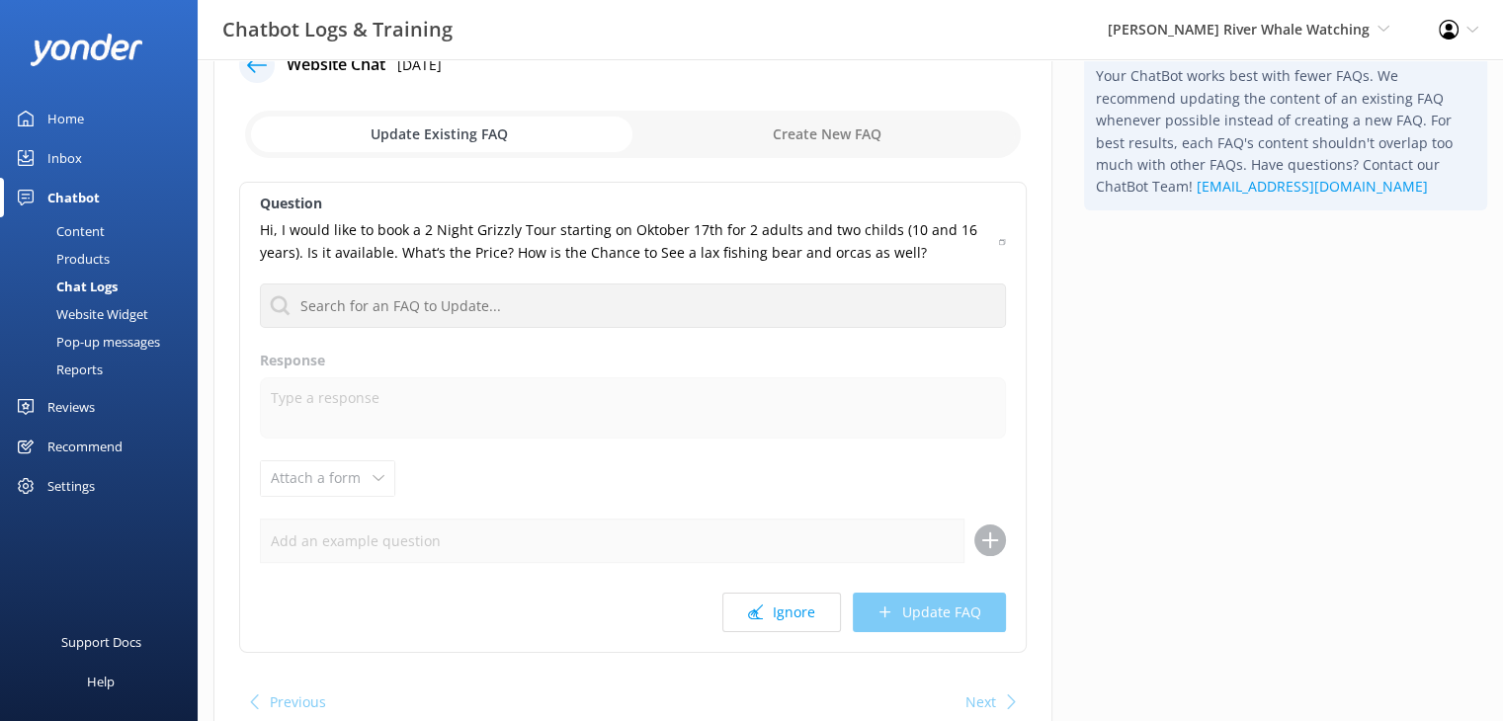
scroll to position [99, 0]
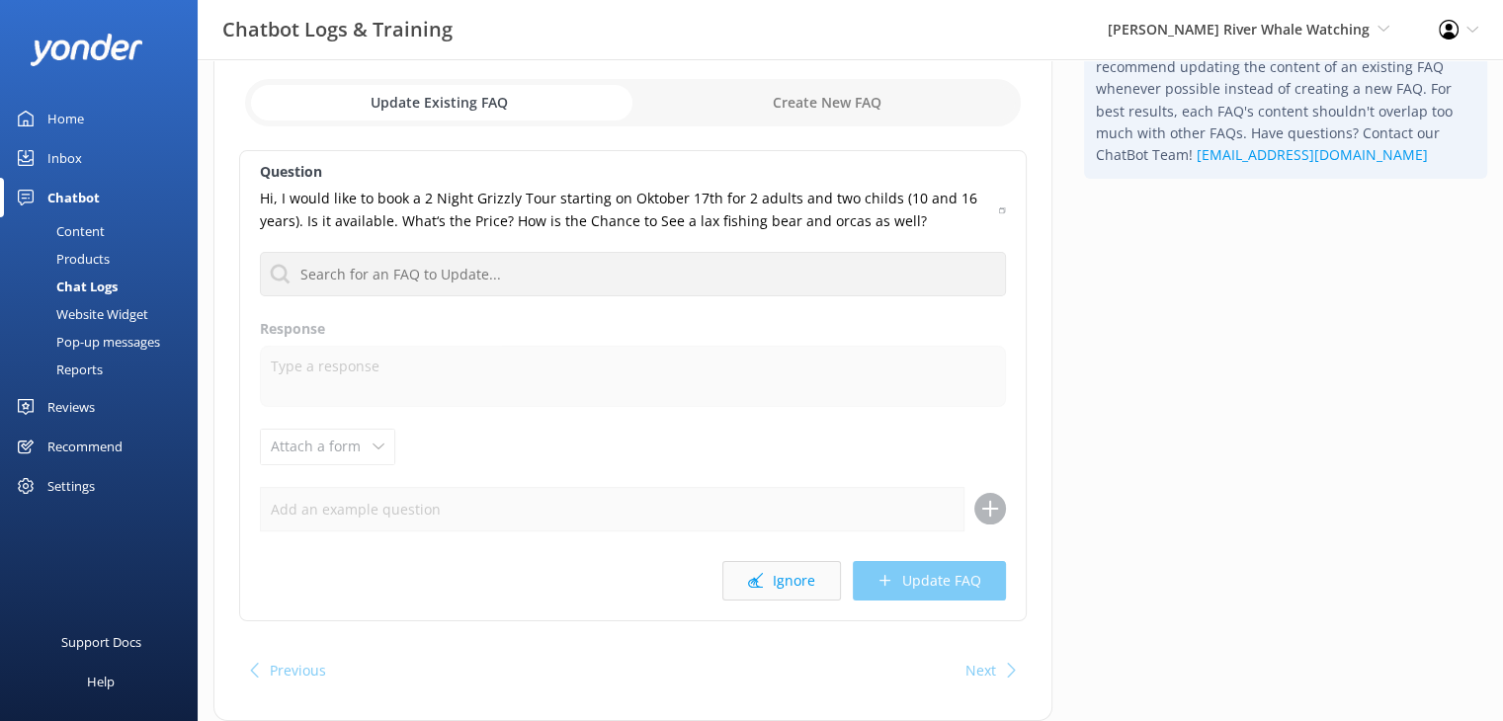
click at [797, 583] on button "Ignore" at bounding box center [781, 581] width 119 height 40
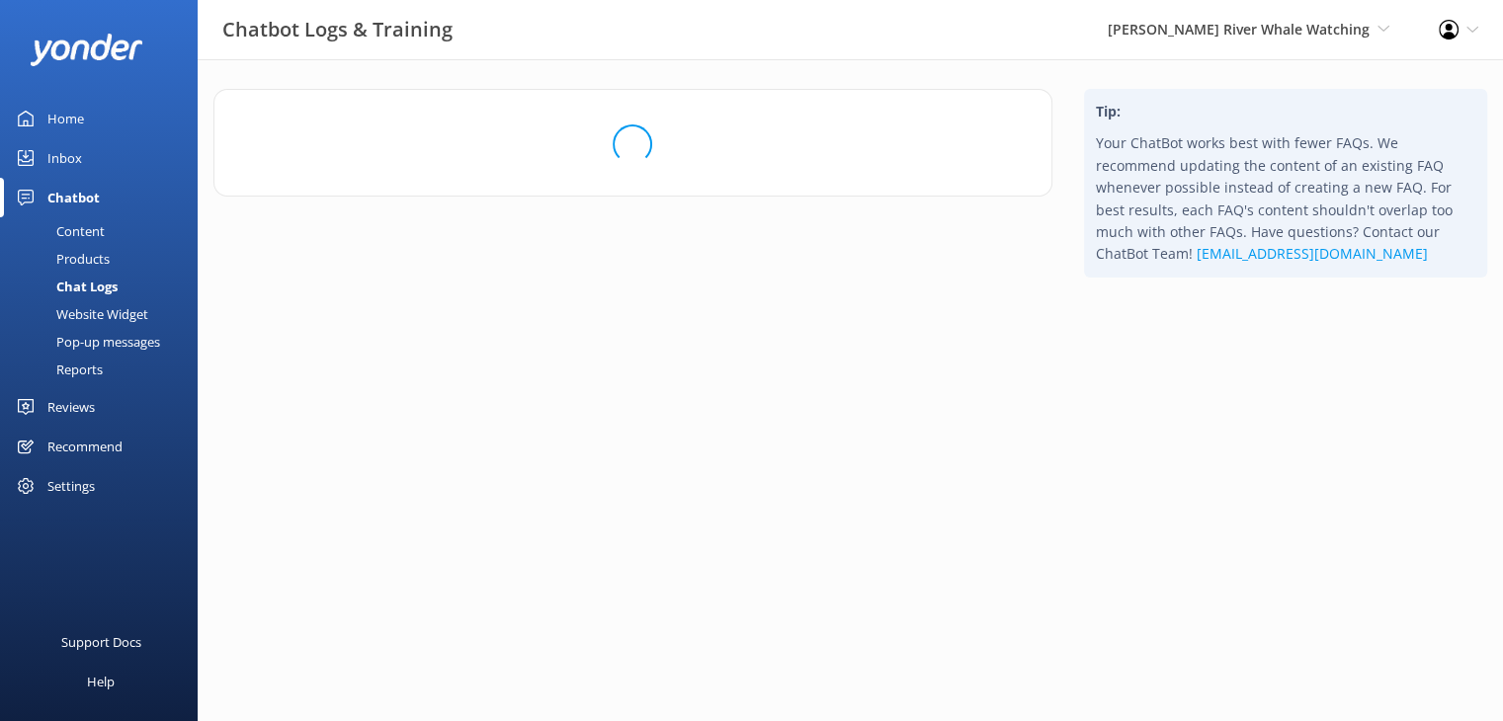
scroll to position [0, 0]
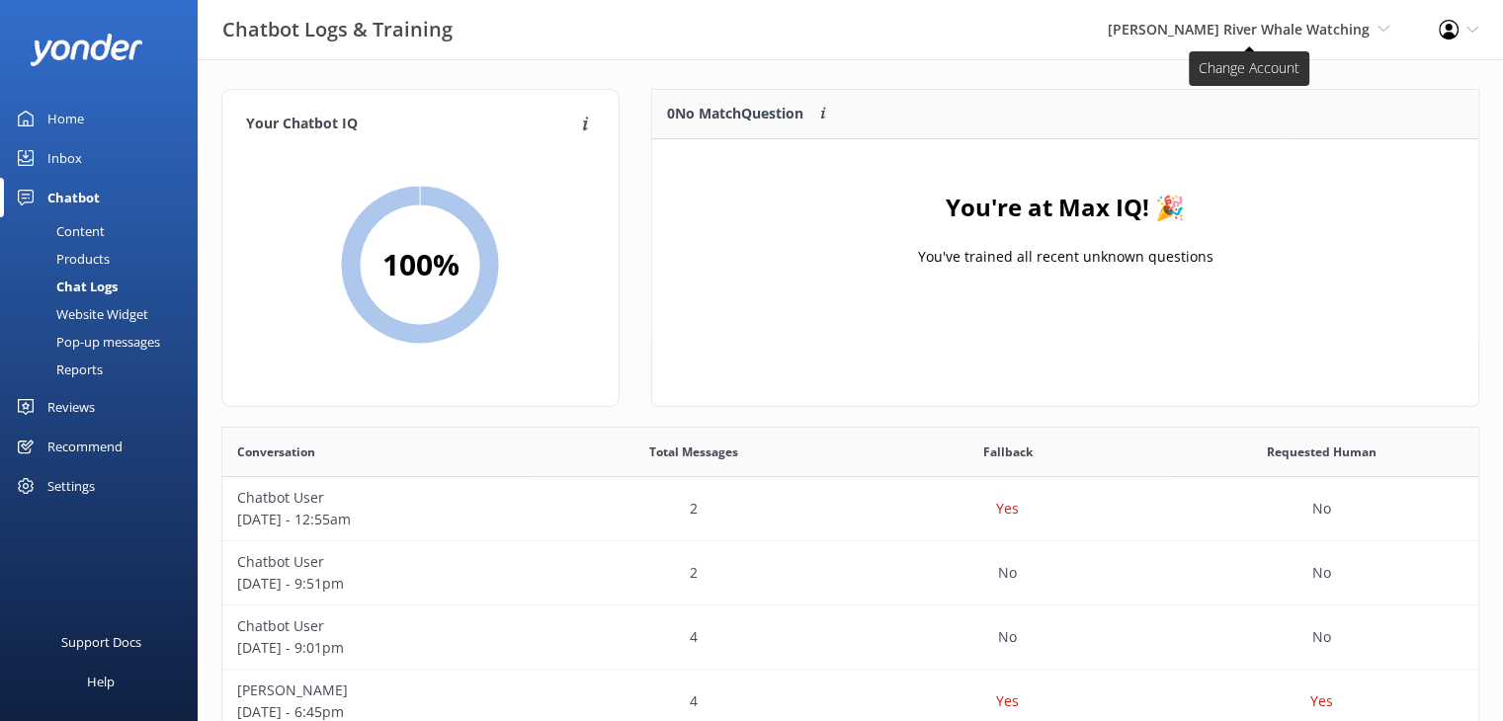
click at [1251, 21] on span "[PERSON_NAME] River Whale Watching" at bounding box center [1239, 29] width 262 height 19
click at [1286, 87] on link "Wildcoast Adventures" at bounding box center [1316, 84] width 198 height 47
